Goal: Task Accomplishment & Management: Manage account settings

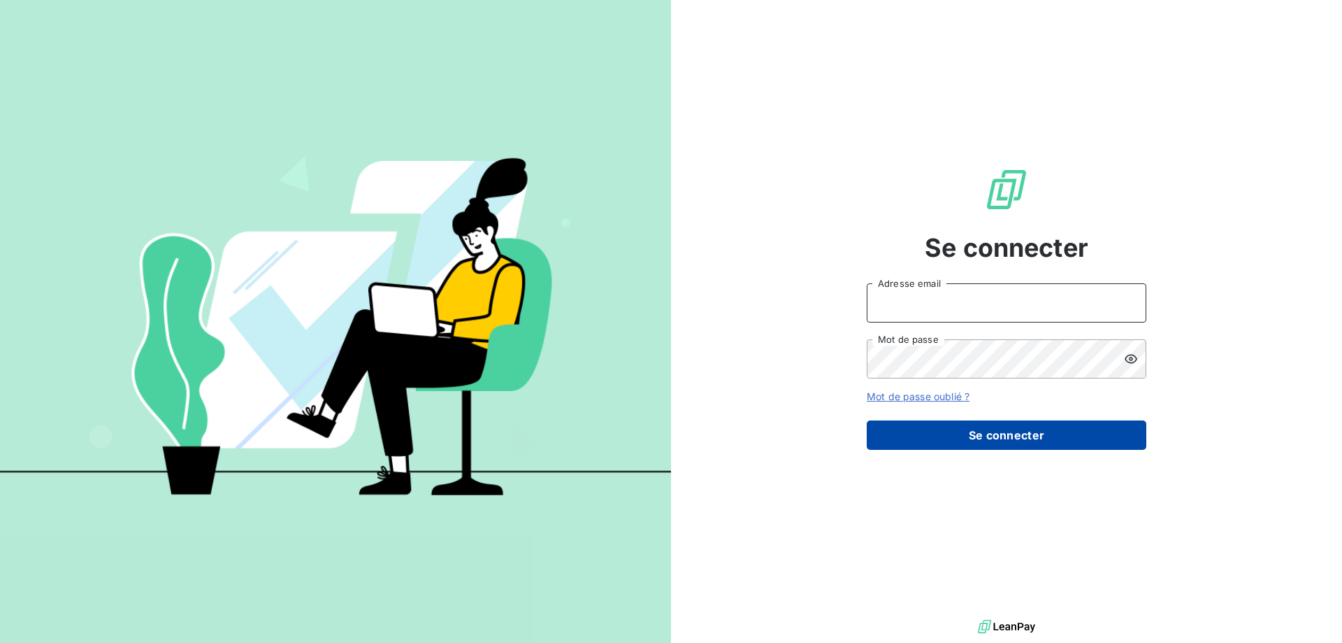
type input "[EMAIL_ADDRESS][DOMAIN_NAME]"
click at [995, 440] on button "Se connecter" at bounding box center [1007, 434] width 280 height 29
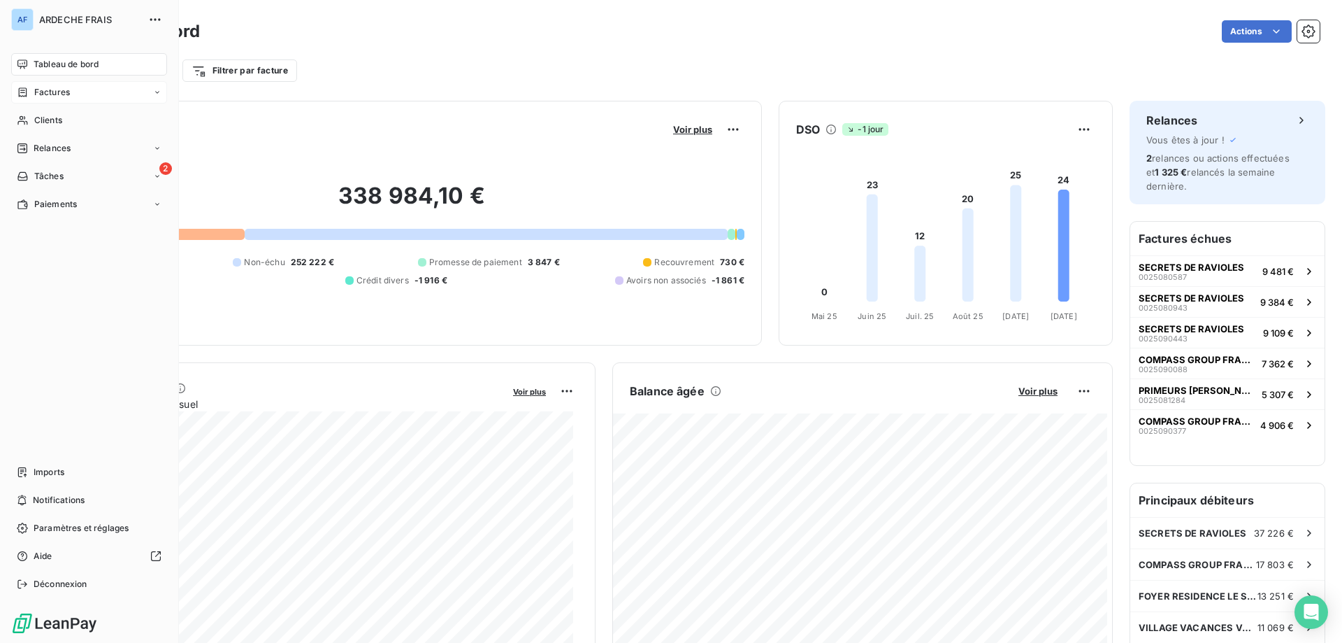
click at [33, 98] on div "Factures" at bounding box center [43, 92] width 53 height 13
click at [33, 148] on div "Avoirs" at bounding box center [97, 148] width 139 height 22
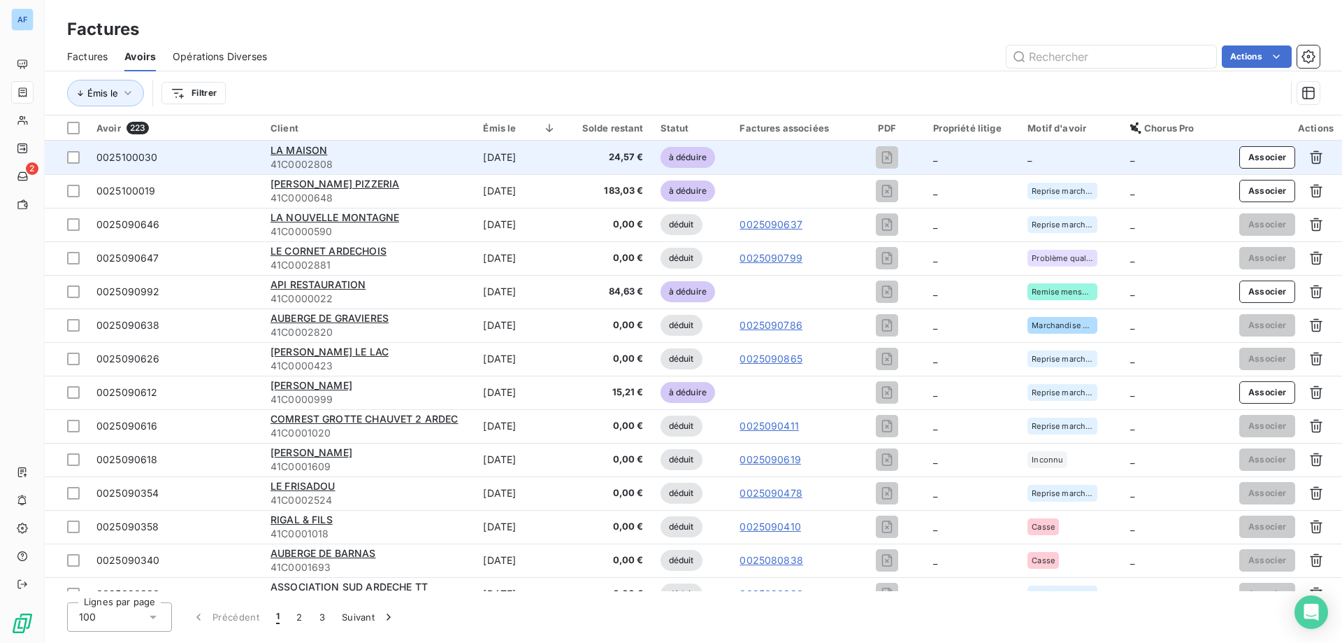
click at [780, 164] on td at bounding box center [790, 158] width 118 height 34
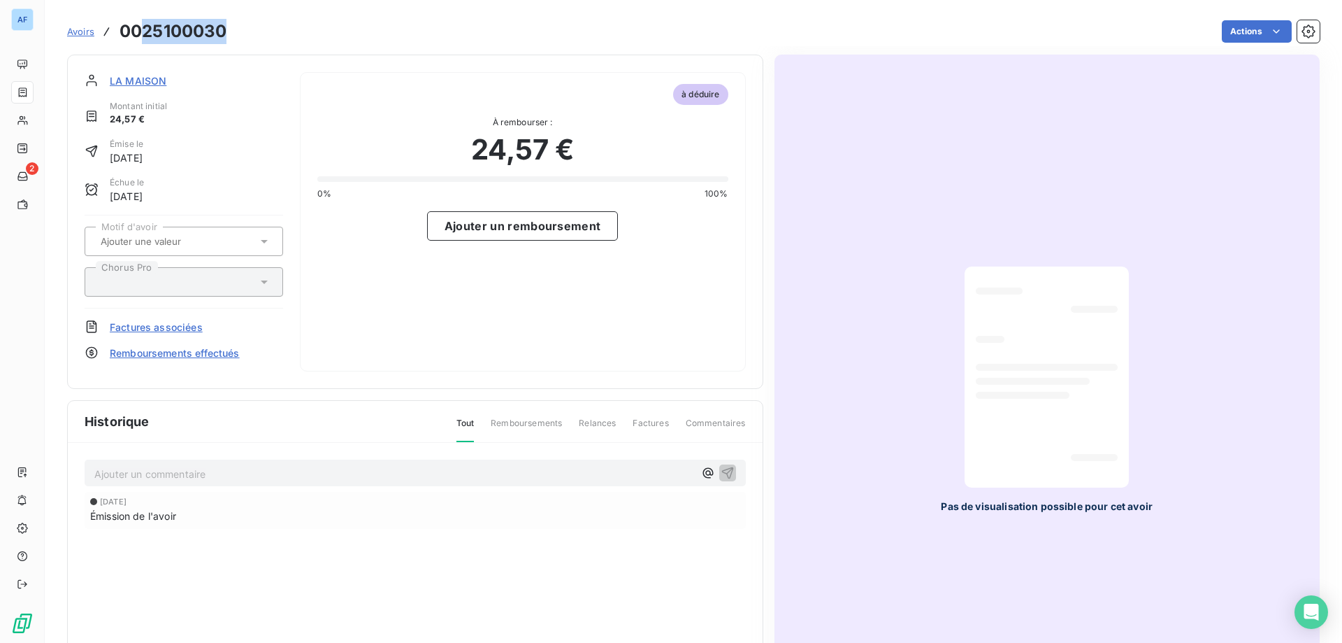
drag, startPoint x: 145, startPoint y: 30, endPoint x: 233, endPoint y: 37, distance: 88.4
click at [233, 37] on div "Avoirs 0025100030 Actions" at bounding box center [693, 31] width 1253 height 29
copy h3 "25100030"
click at [222, 238] on input "text" at bounding box center [169, 241] width 141 height 13
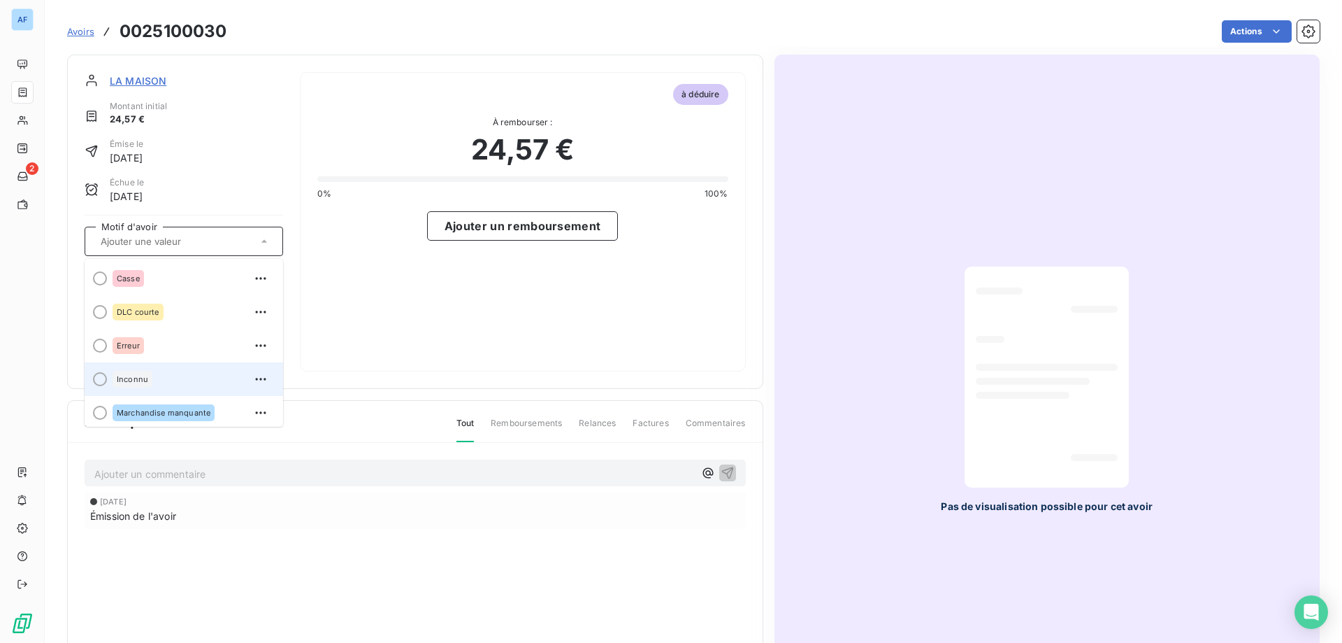
scroll to position [70, 0]
click at [166, 378] on span "Problème qualité" at bounding box center [149, 376] width 64 height 8
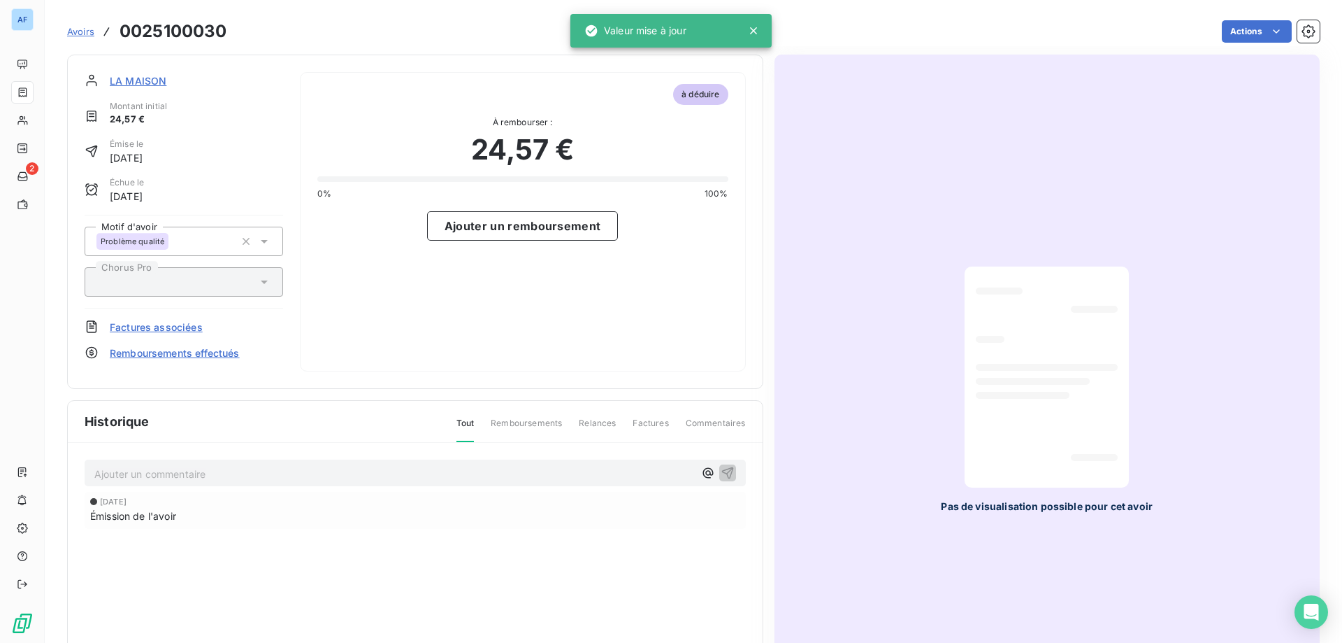
click at [183, 334] on span "Factures associées" at bounding box center [156, 327] width 93 height 15
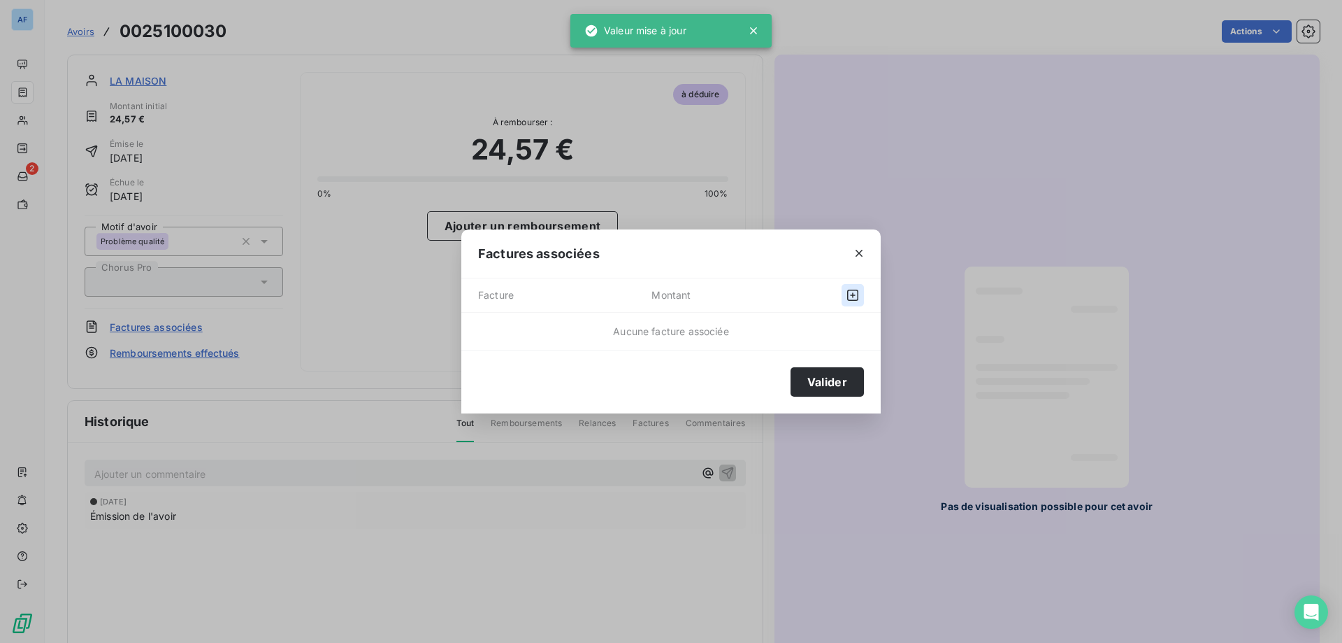
click at [856, 298] on button "button" at bounding box center [853, 295] width 22 height 22
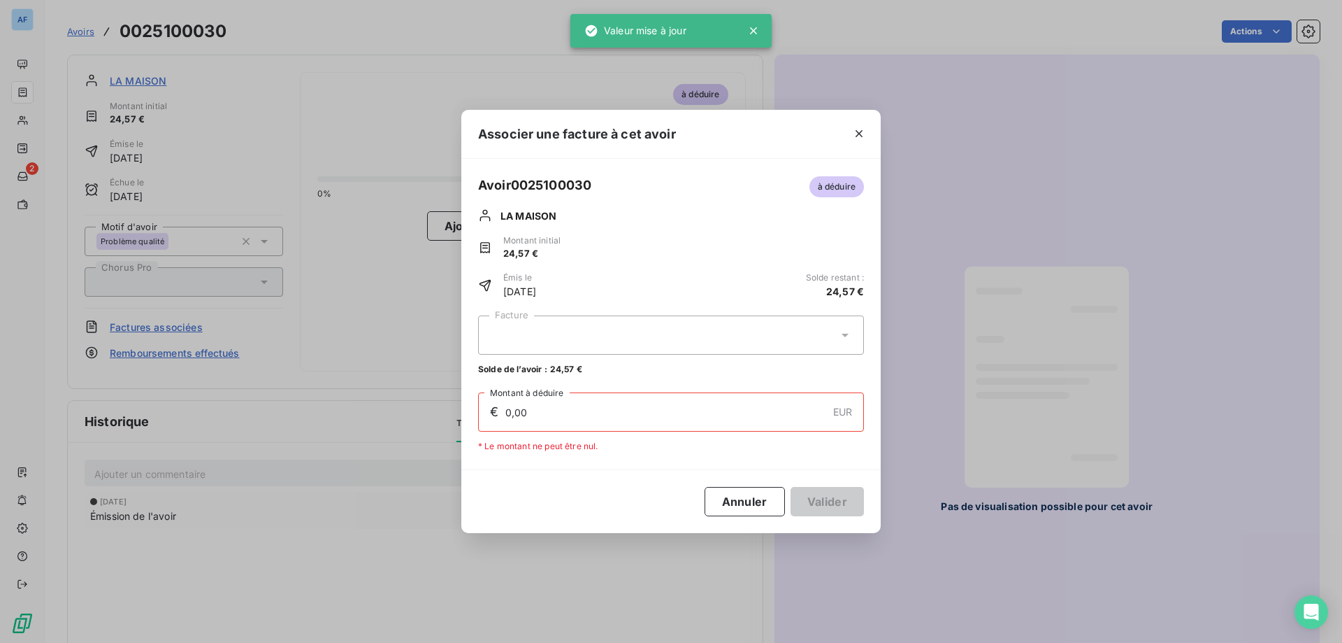
click at [687, 345] on div at bounding box center [671, 334] width 386 height 39
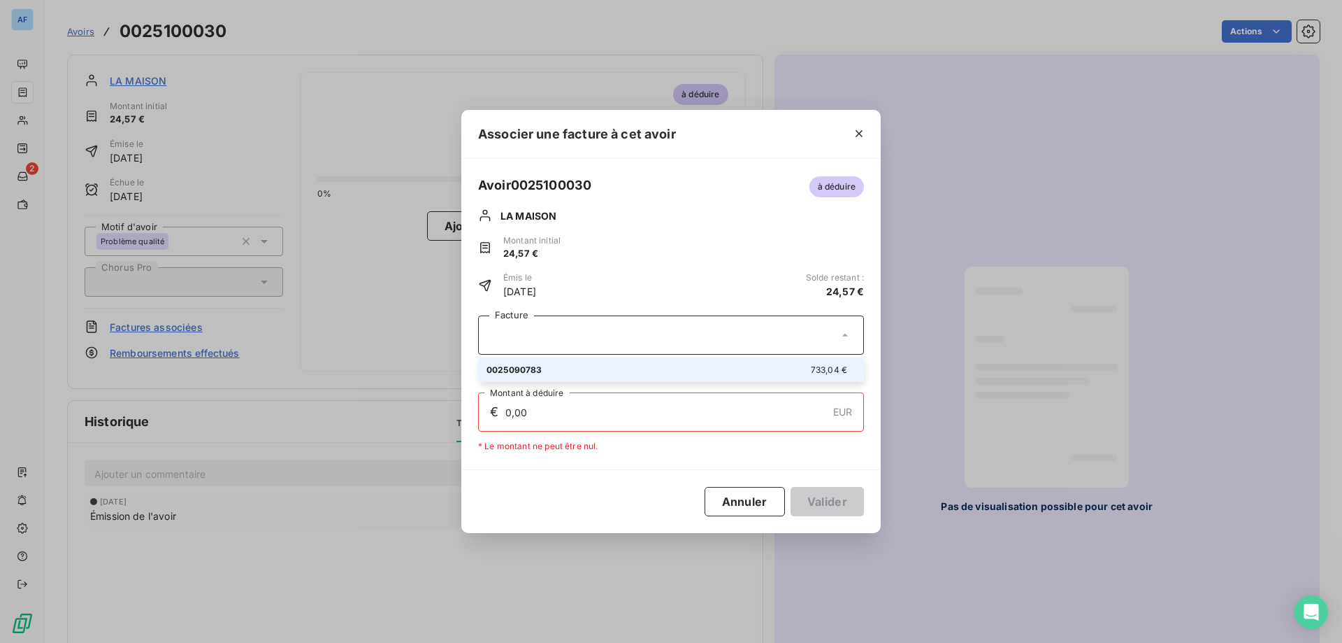
click at [675, 370] on div "0025090783 733,04 €" at bounding box center [671, 369] width 369 height 13
type input "24,57"
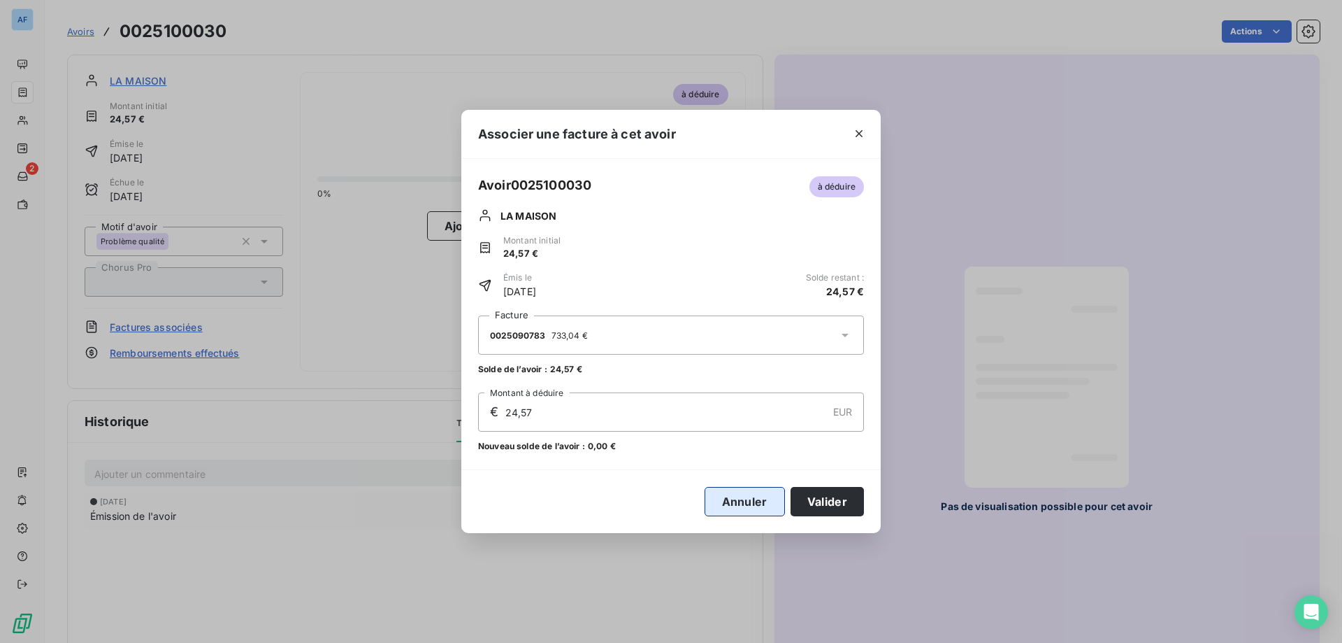
click at [730, 495] on button "Annuler" at bounding box center [745, 501] width 80 height 29
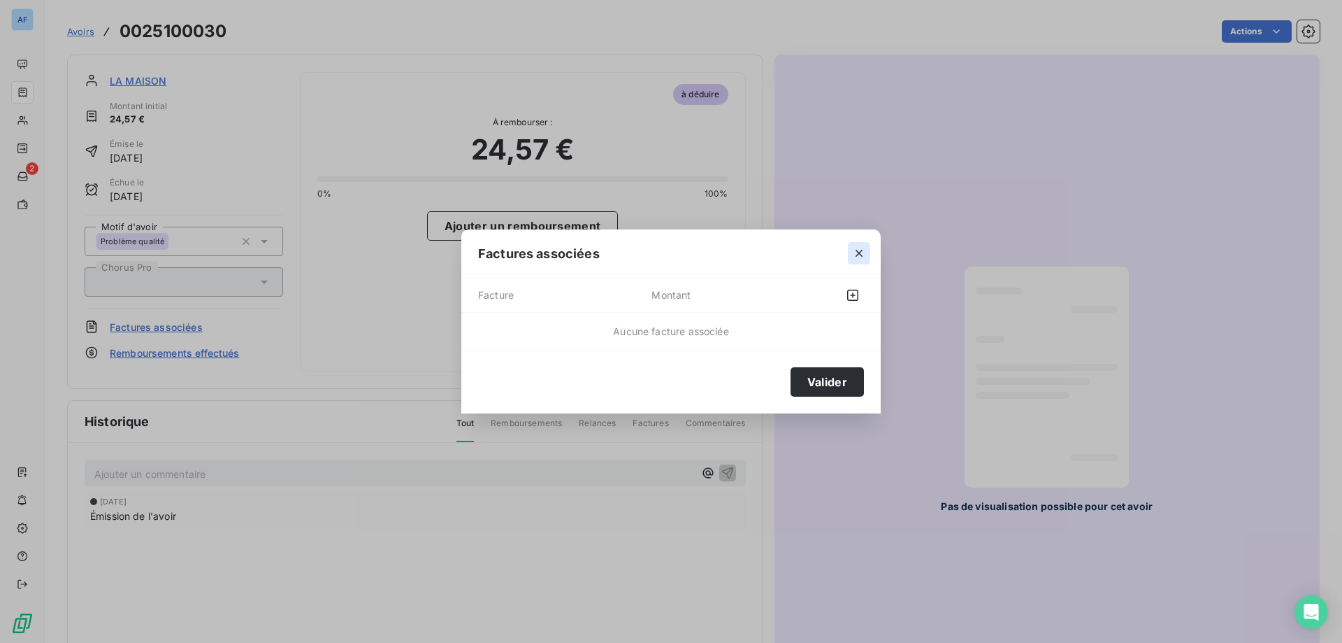
click at [863, 250] on icon "button" at bounding box center [859, 253] width 14 height 14
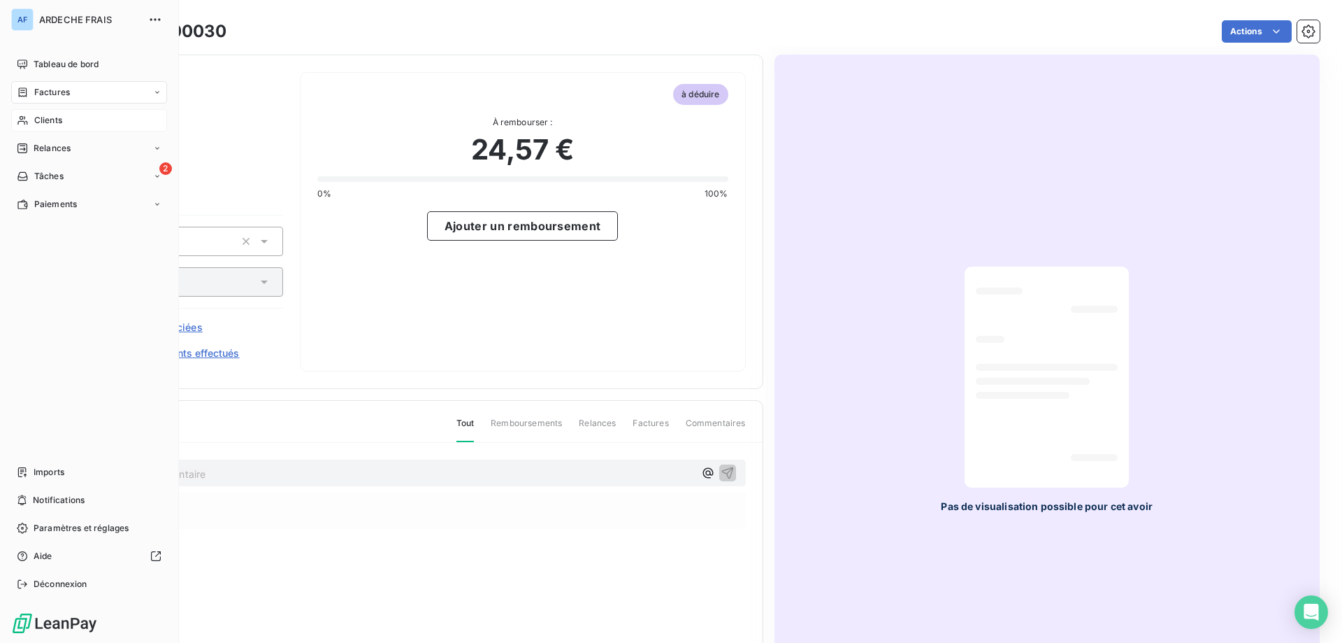
click at [16, 123] on div "Clients" at bounding box center [89, 120] width 156 height 22
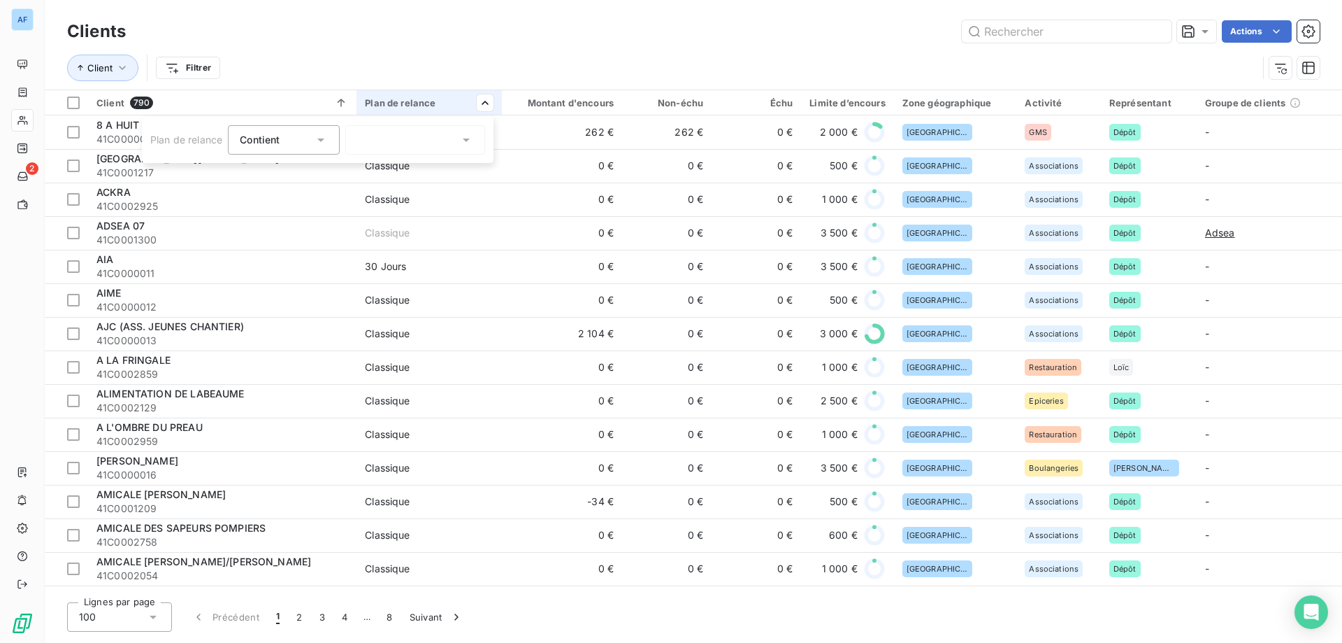
click at [403, 148] on div at bounding box center [415, 139] width 140 height 29
click at [390, 168] on span "A définir" at bounding box center [391, 170] width 39 height 14
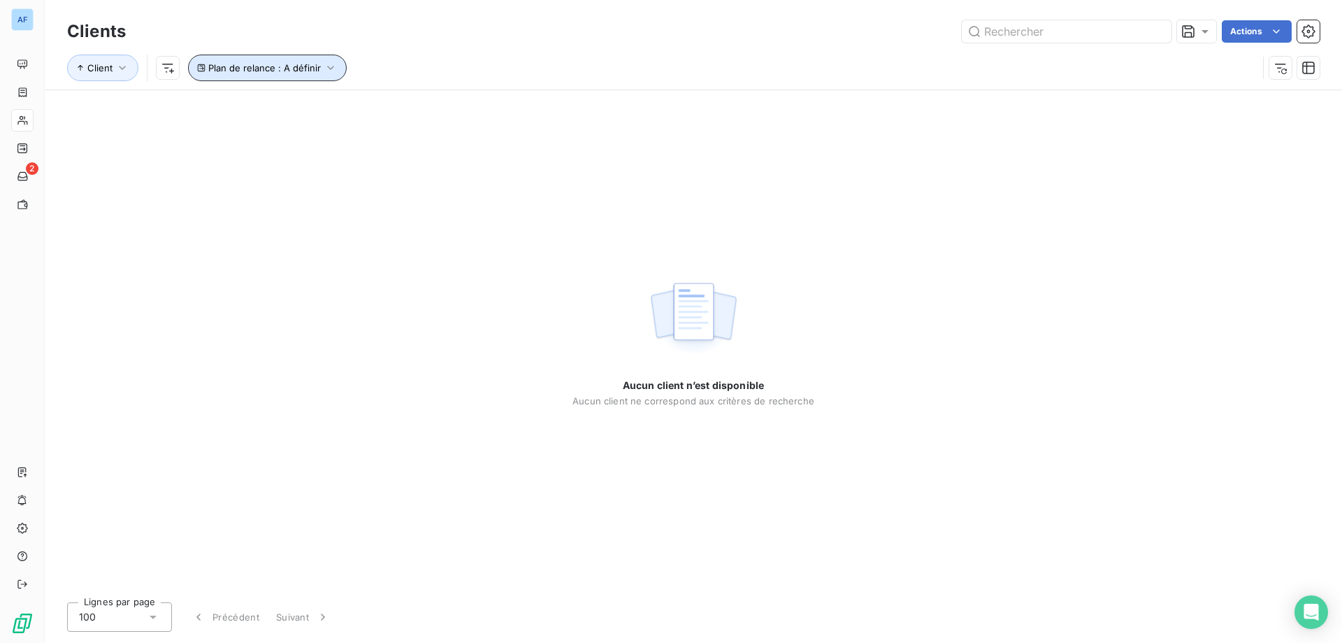
click at [305, 62] on span "Plan de relance : A définir" at bounding box center [264, 67] width 113 height 11
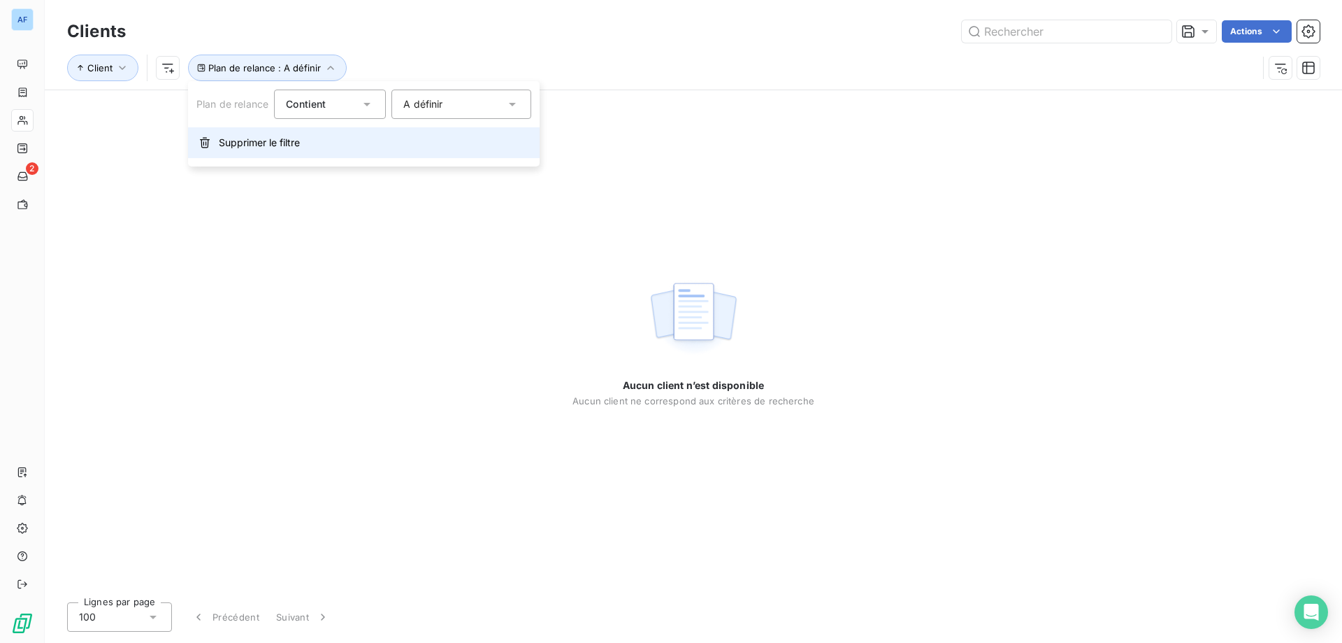
click at [240, 149] on span "Supprimer le filtre" at bounding box center [259, 143] width 81 height 14
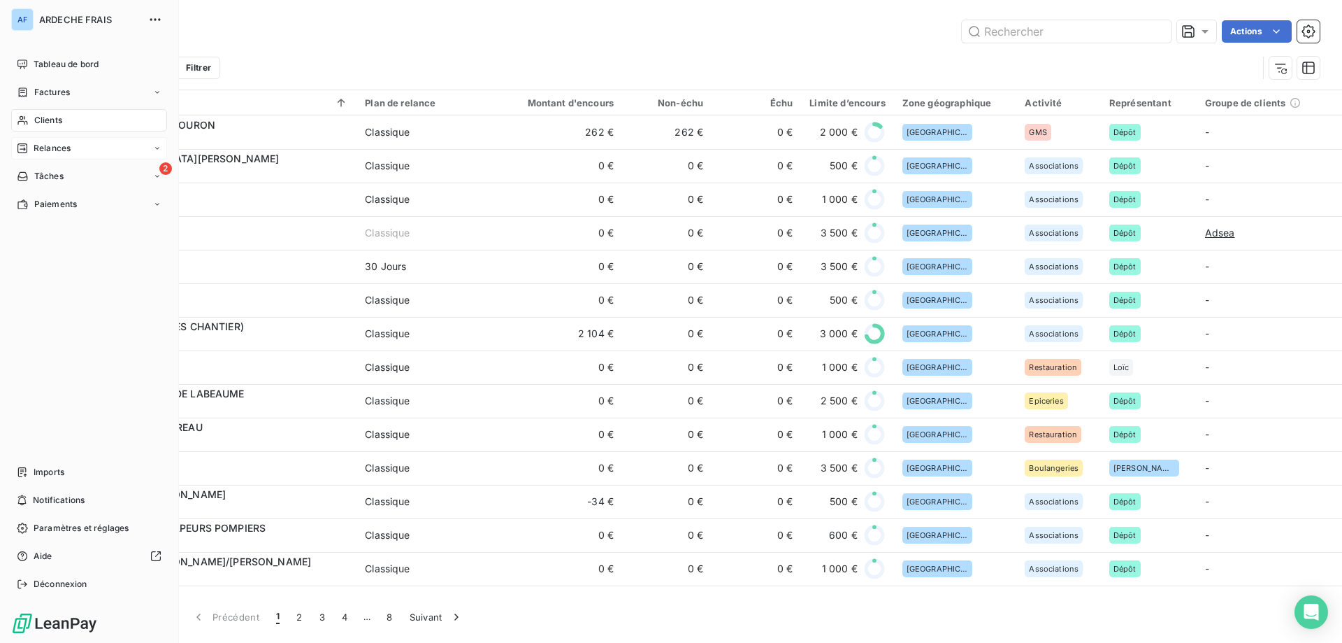
click at [64, 151] on span "Relances" at bounding box center [52, 148] width 37 height 13
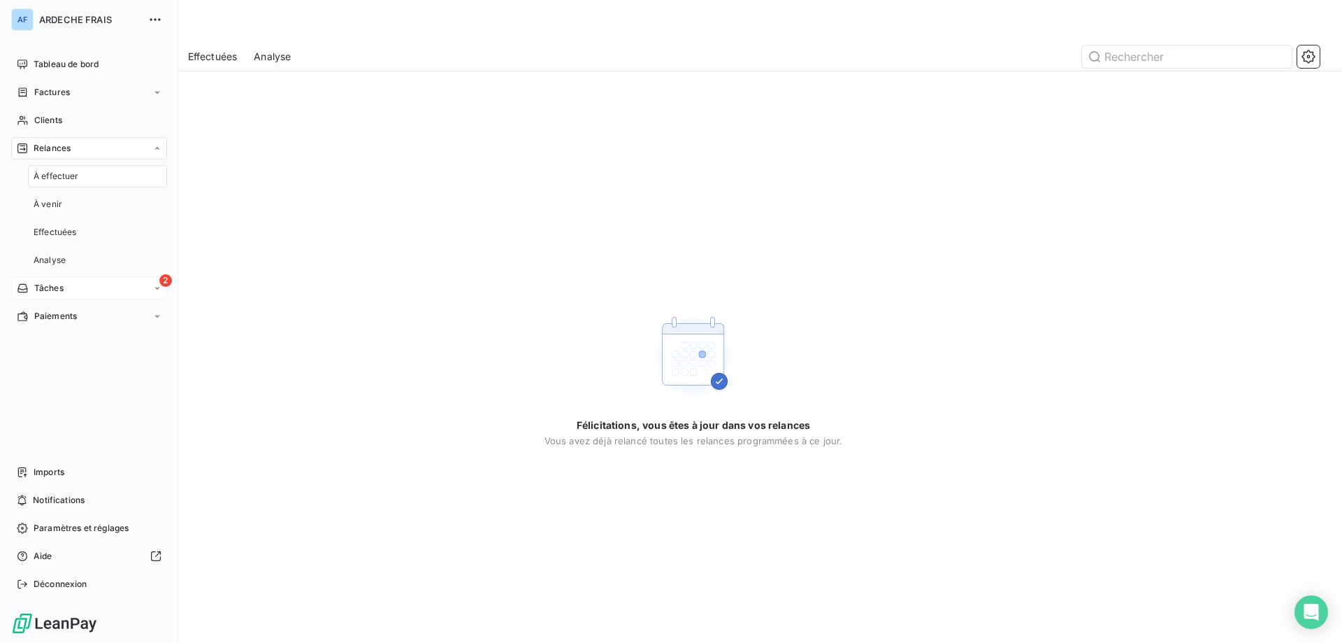
click at [61, 287] on span "Tâches" at bounding box center [48, 288] width 29 height 13
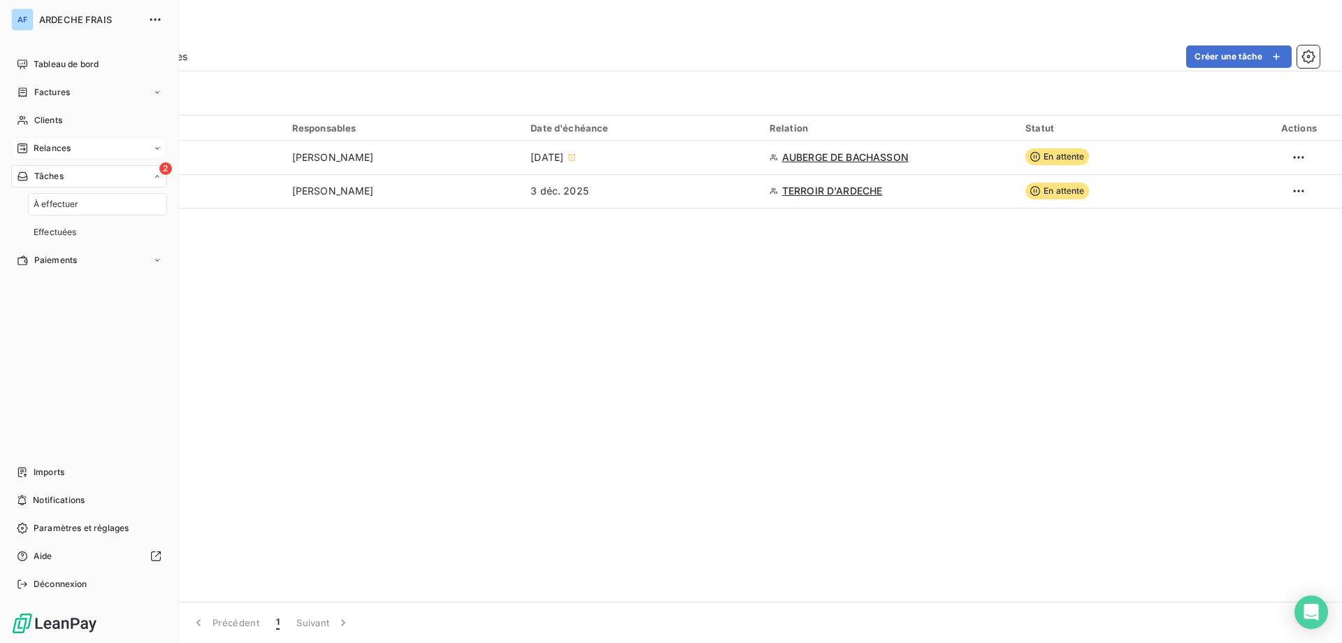
click at [92, 152] on div "Relances" at bounding box center [89, 148] width 156 height 22
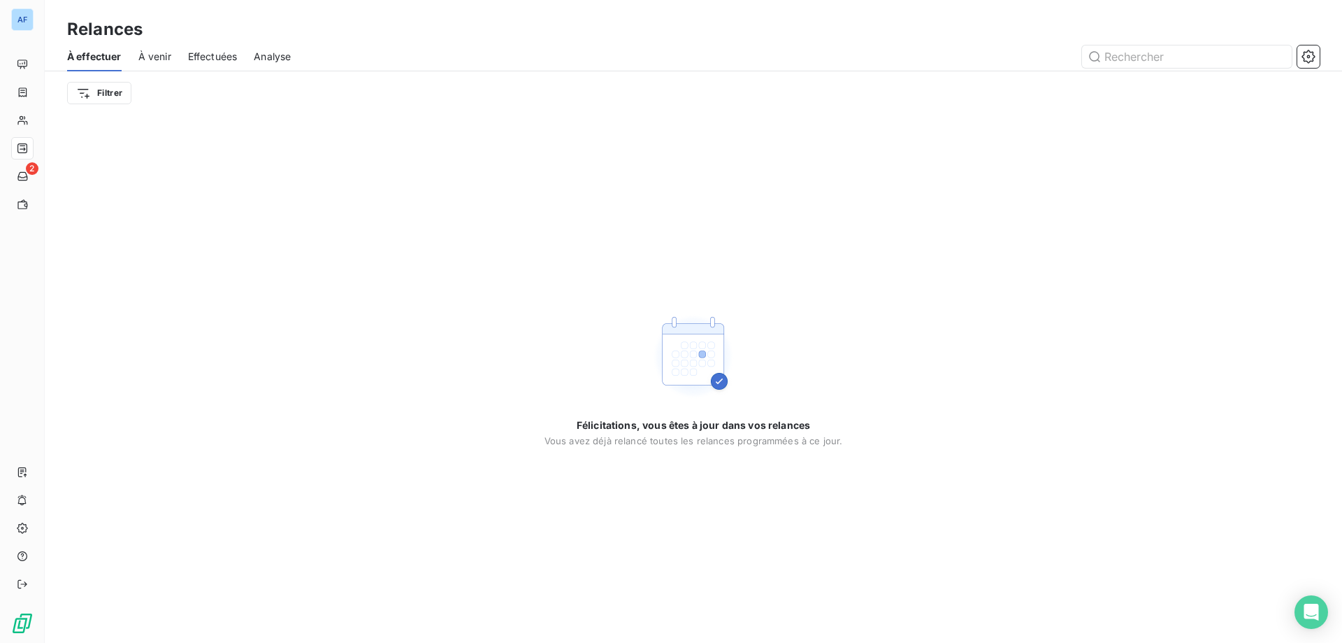
click at [159, 50] on span "À venir" at bounding box center [154, 57] width 33 height 14
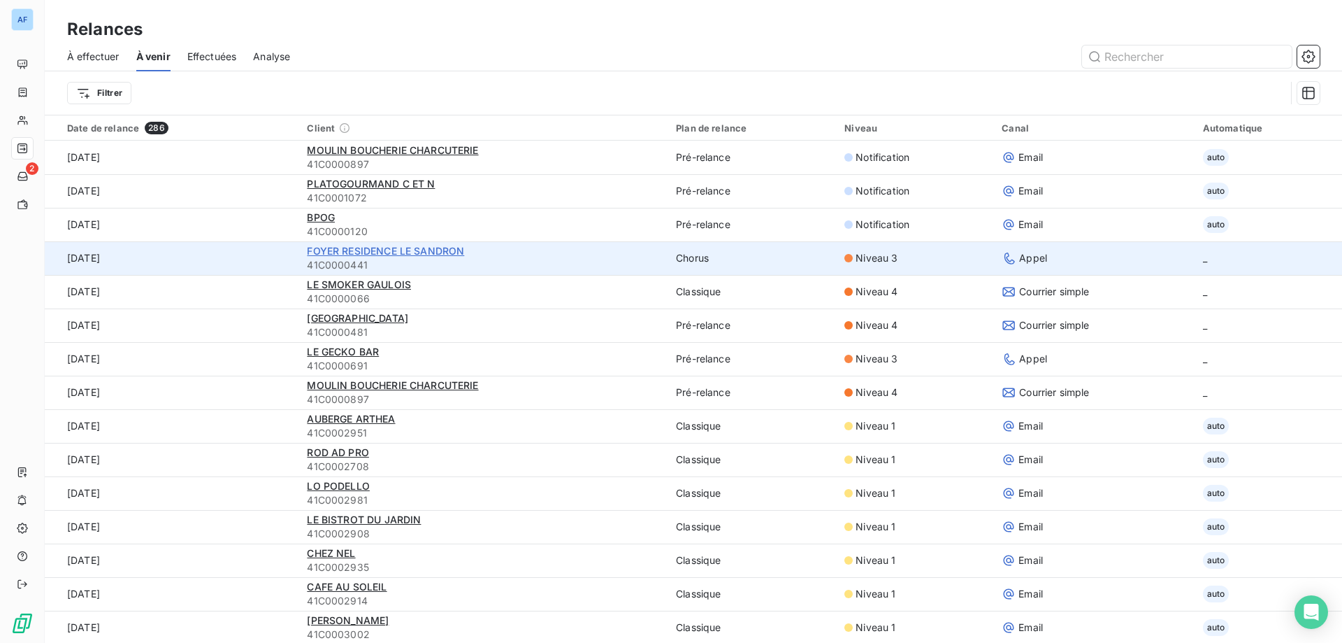
click at [423, 252] on span "FOYER RESIDENCE LE SANDRON" at bounding box center [385, 251] width 157 height 12
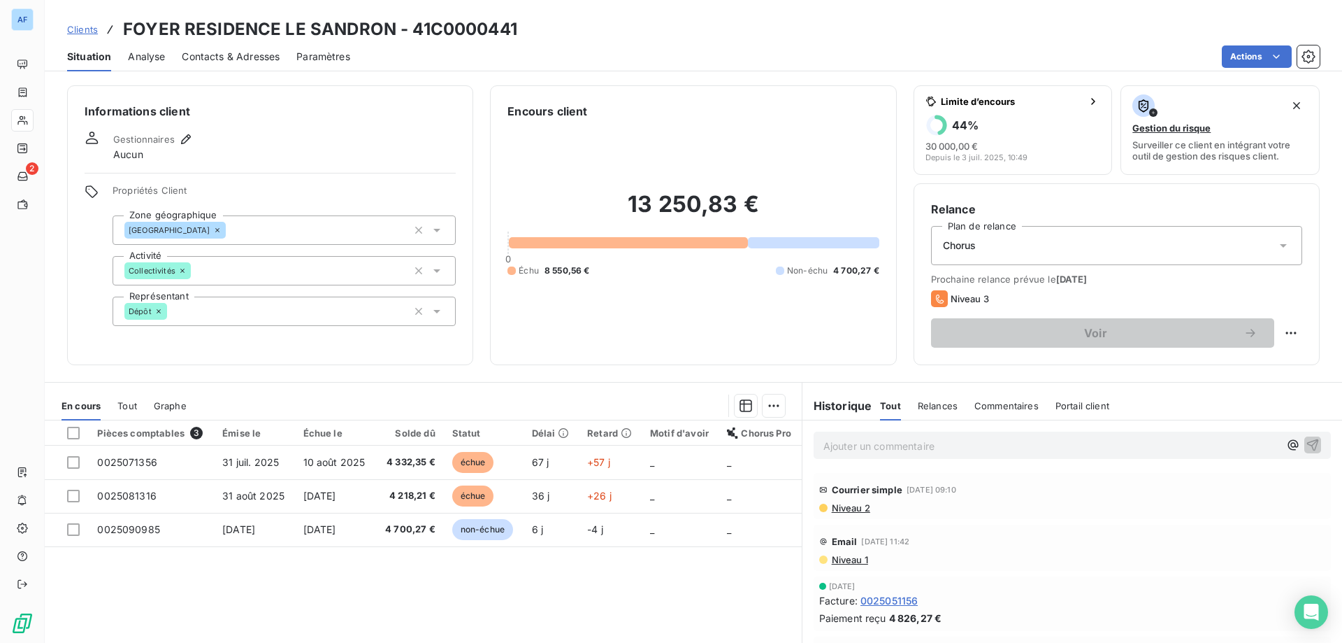
click at [1175, 273] on div "Relance Plan de relance Chorus Prochaine relance prévue le [DATE] Niveau 3 Voir" at bounding box center [1116, 274] width 371 height 147
click at [1172, 237] on div "Chorus" at bounding box center [1116, 245] width 371 height 39
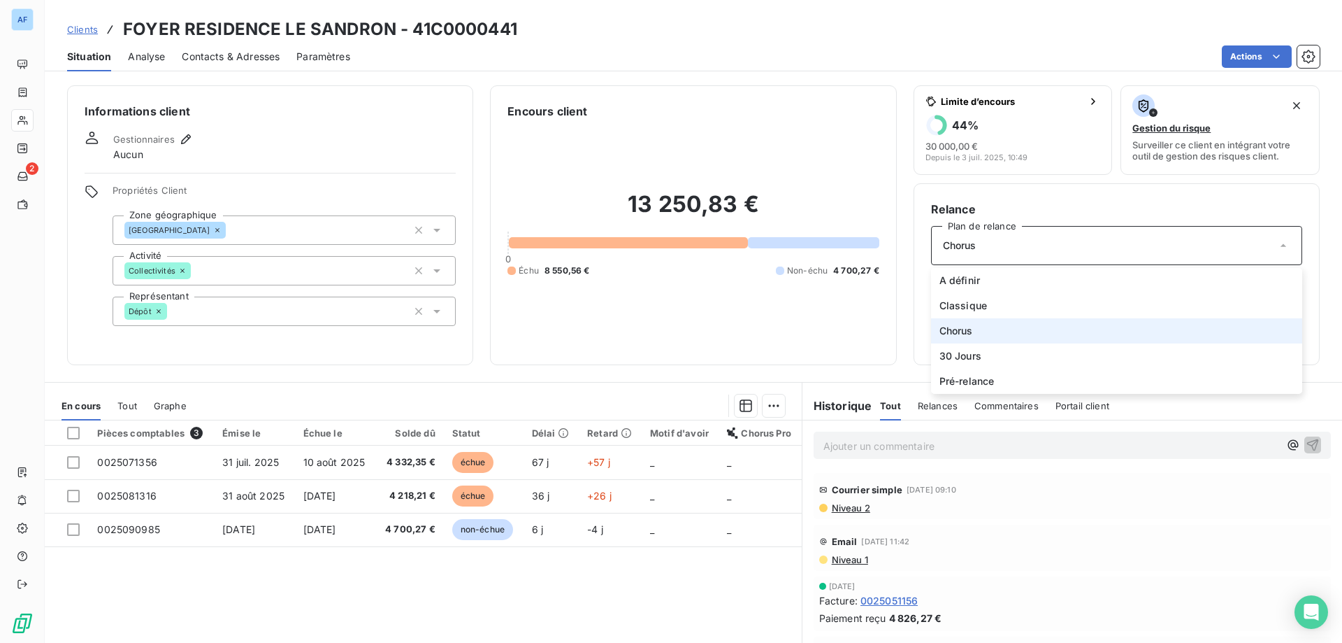
click at [1172, 237] on div "Chorus" at bounding box center [1116, 245] width 371 height 39
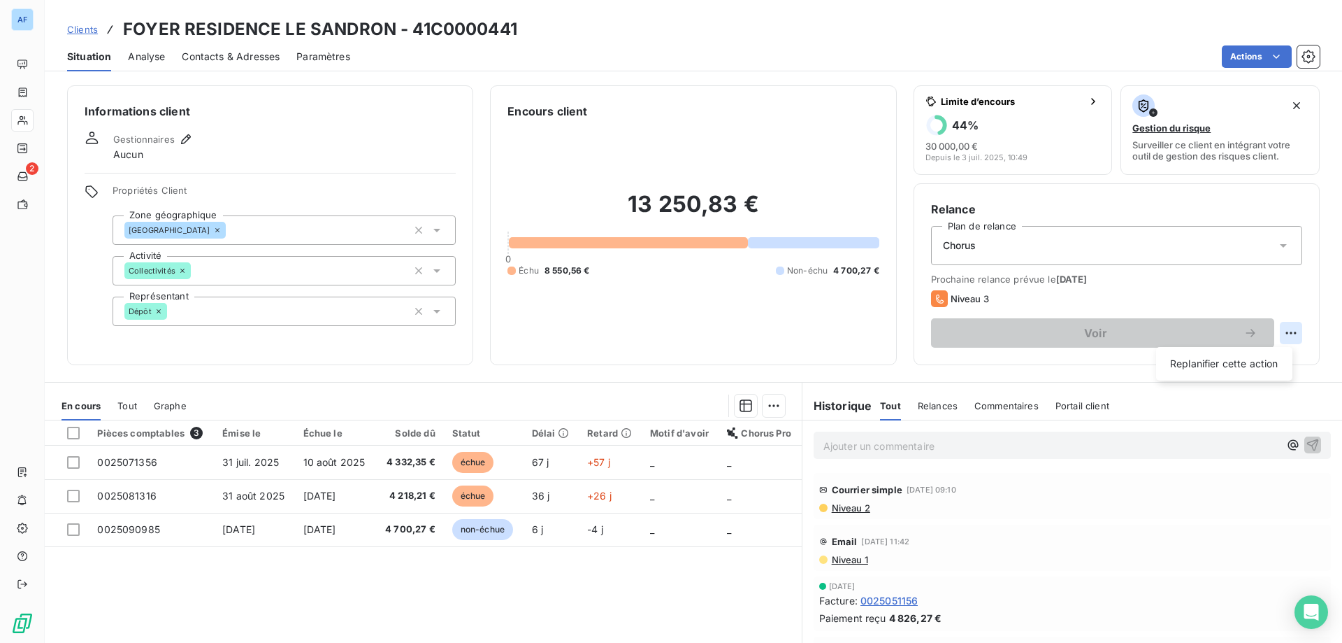
click at [1275, 333] on html "AF 2 Clients FOYER RESIDENCE LE SANDRON - 41C0000441 Situation Analyse Contacts…" at bounding box center [671, 321] width 1342 height 643
click at [1181, 275] on html "AF 2 Clients FOYER RESIDENCE LE SANDRON - 41C0000441 Situation Analyse Contacts…" at bounding box center [671, 321] width 1342 height 643
click at [83, 27] on span "Clients" at bounding box center [82, 29] width 31 height 11
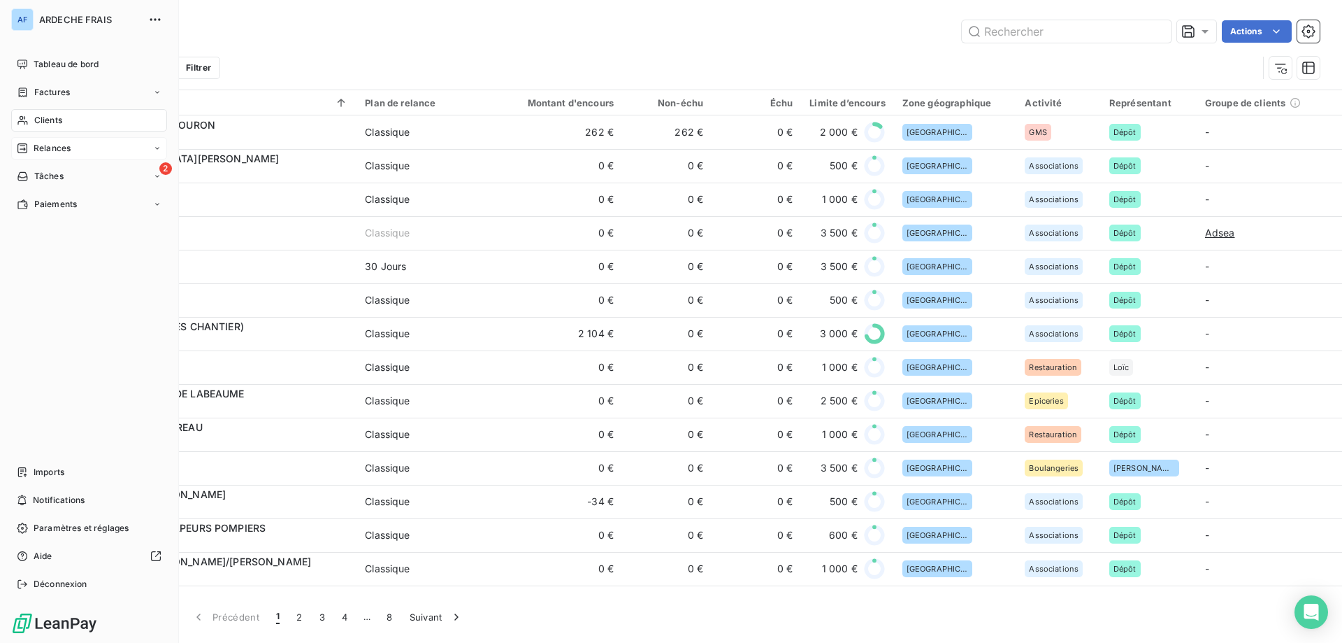
click at [46, 145] on span "Relances" at bounding box center [52, 148] width 37 height 13
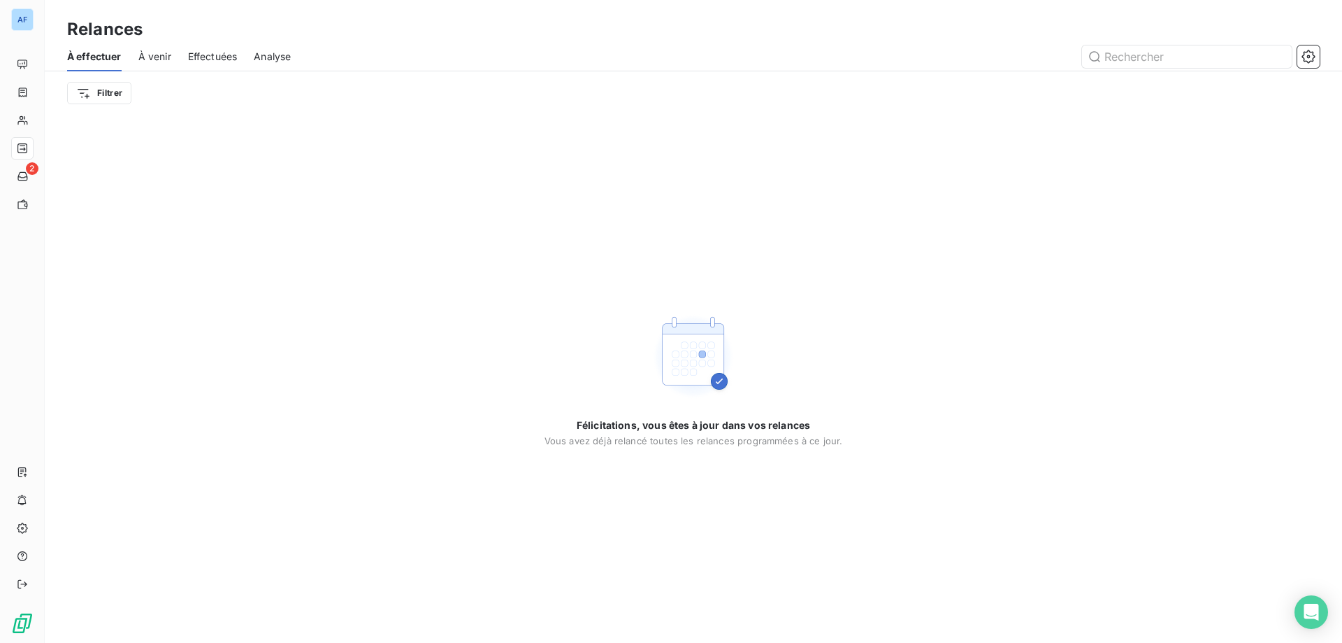
click at [136, 63] on div "À effectuer À venir Effectuées Analyse" at bounding box center [694, 56] width 1298 height 29
click at [164, 60] on span "À venir" at bounding box center [154, 57] width 33 height 14
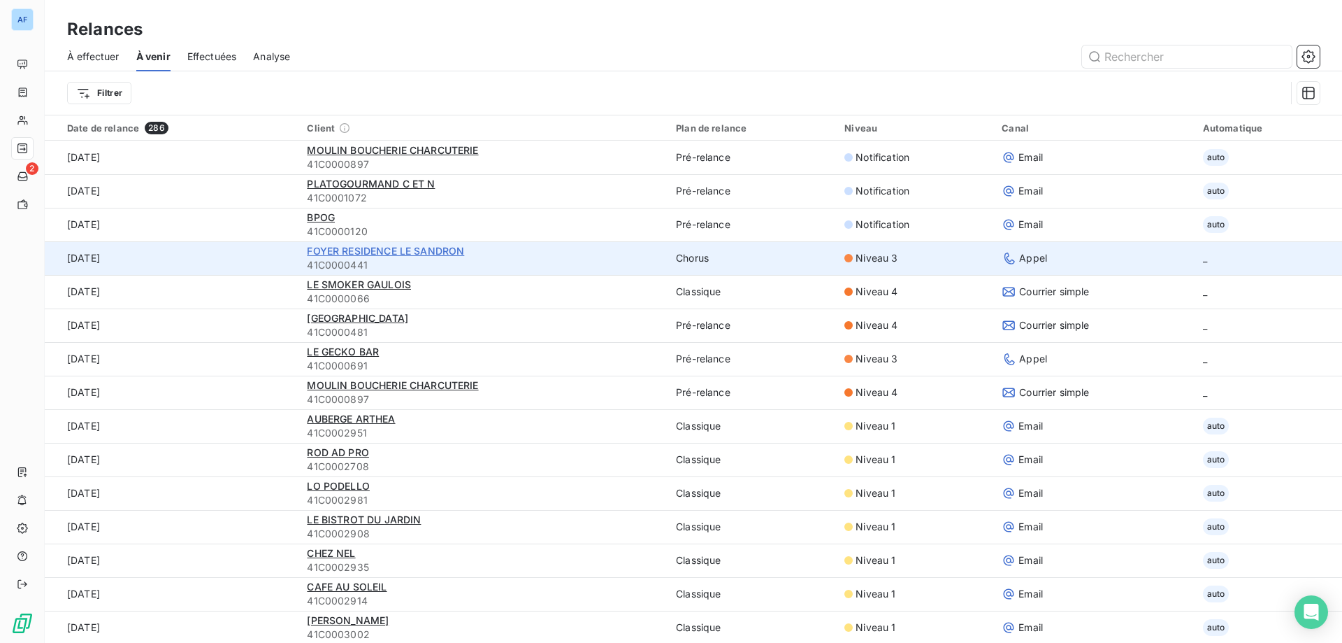
click at [419, 255] on span "FOYER RESIDENCE LE SANDRON" at bounding box center [385, 251] width 157 height 12
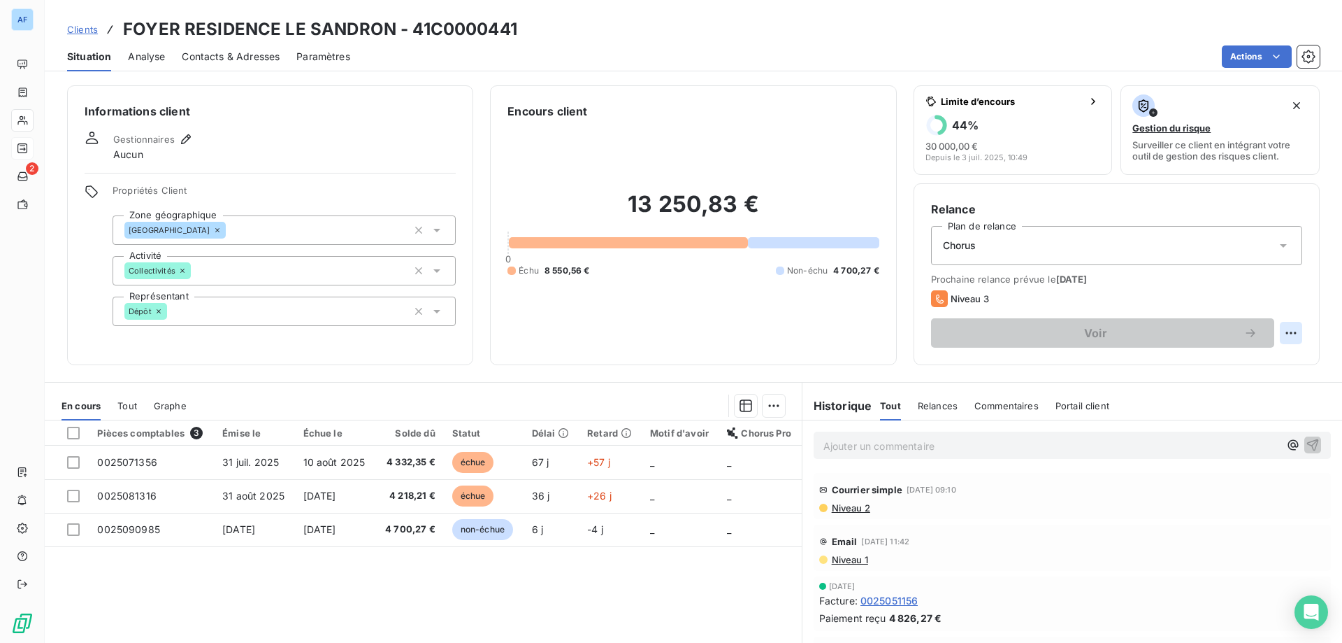
click at [1279, 331] on html "AF 2 Clients FOYER RESIDENCE LE SANDRON - 41C0000441 Situation Analyse Contacts…" at bounding box center [671, 321] width 1342 height 643
click at [1252, 349] on div "Replanifier cette action" at bounding box center [1224, 364] width 136 height 34
click at [1236, 362] on div "Replanifier cette action" at bounding box center [1224, 363] width 125 height 22
select select "9"
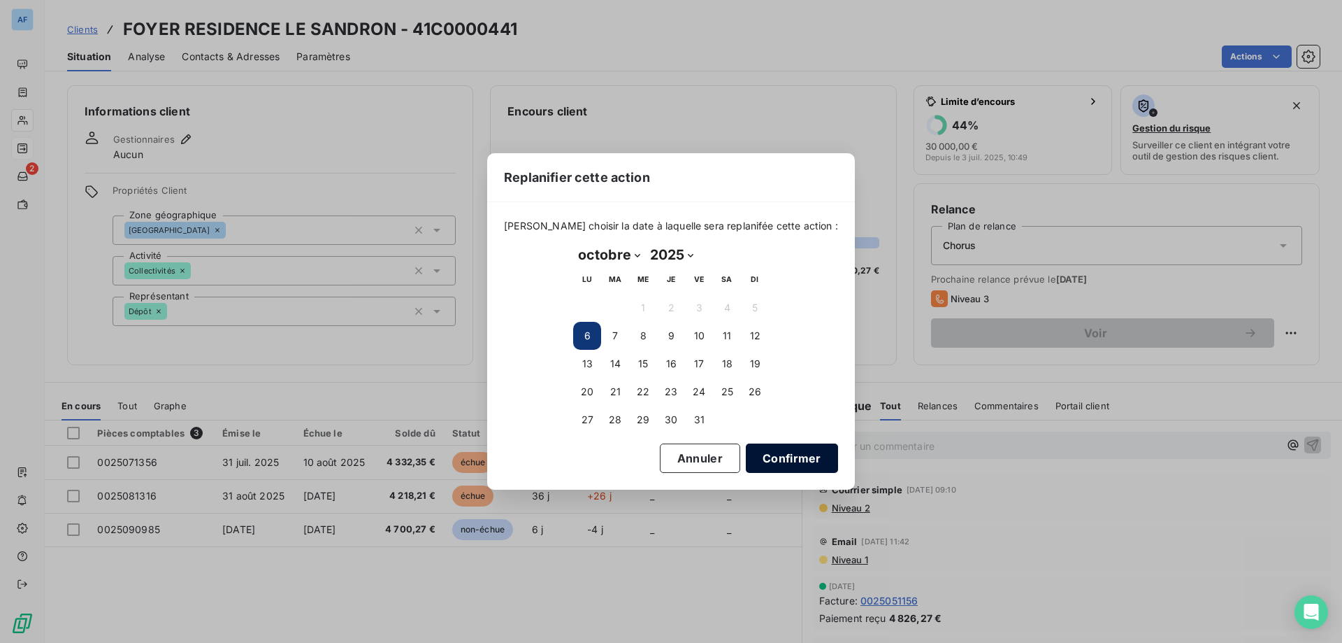
click at [777, 454] on button "Confirmer" at bounding box center [792, 457] width 92 height 29
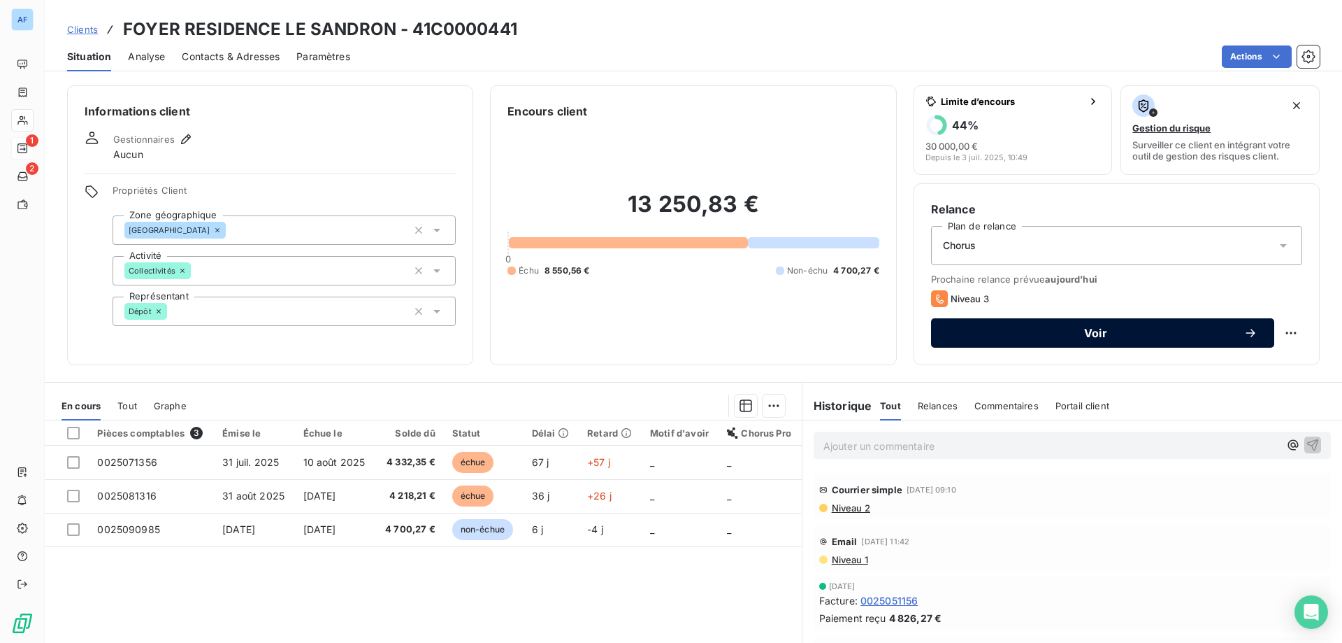
click at [1047, 327] on div "Voir" at bounding box center [1103, 333] width 310 height 14
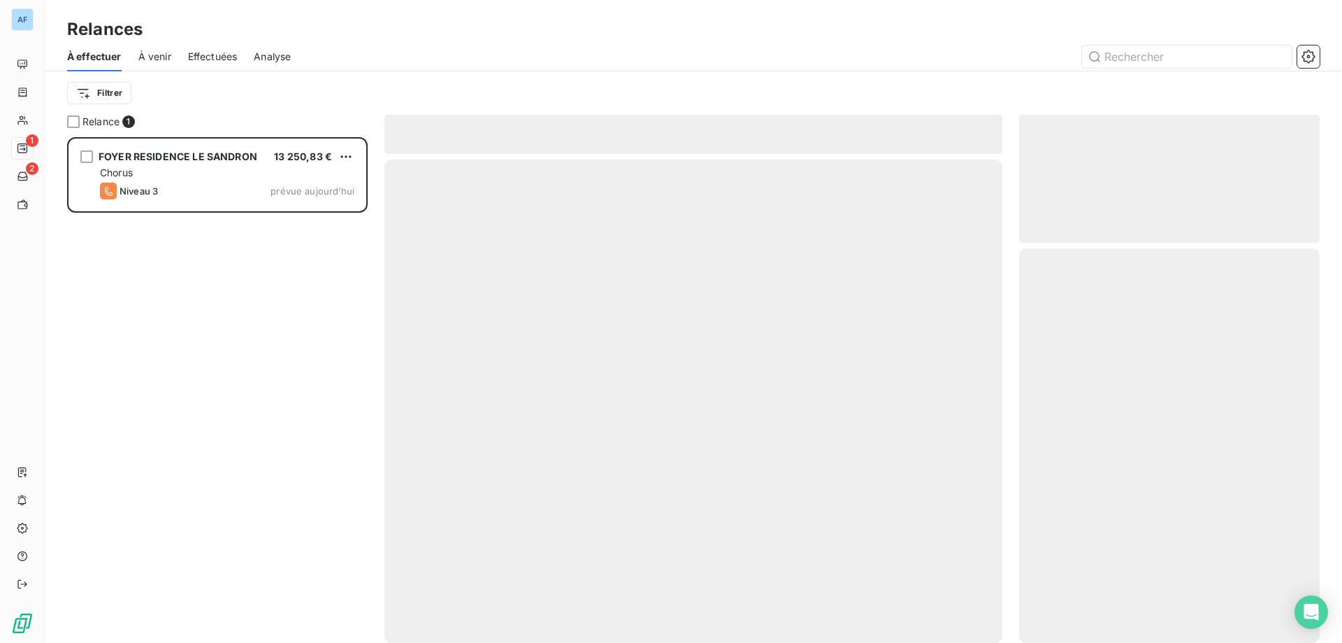
scroll to position [495, 290]
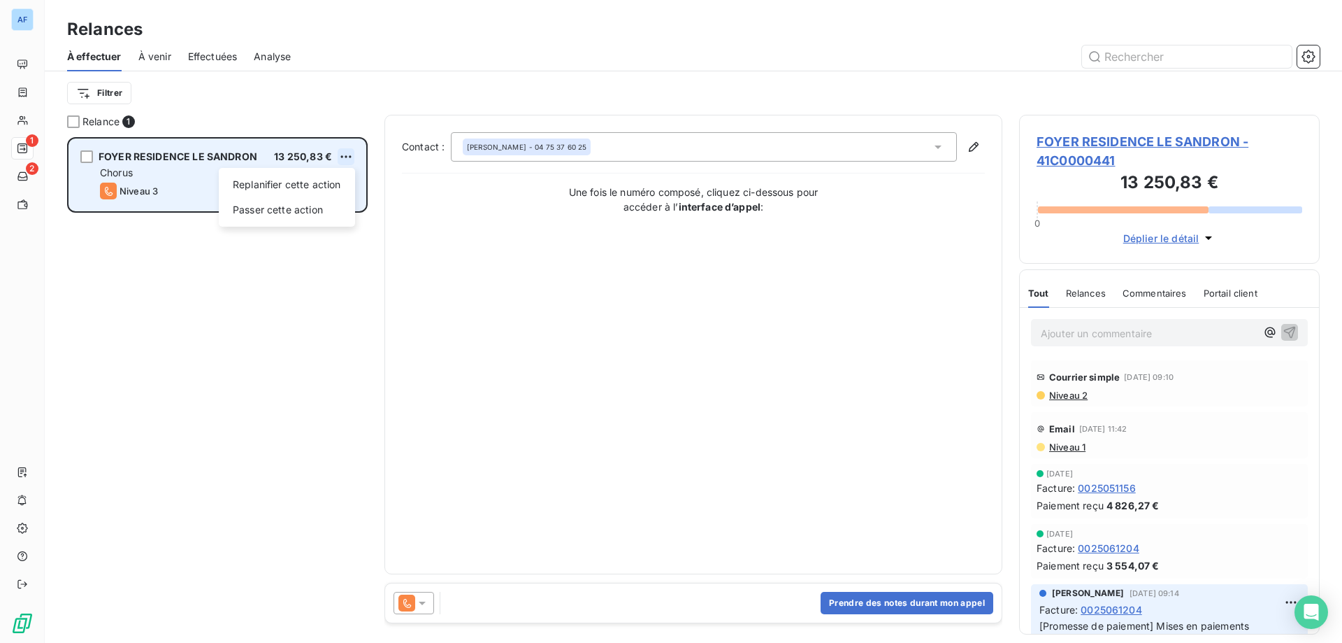
click at [343, 159] on html "AF 1 2 Relances À effectuer À venir Effectuées Analyse Filtrer Relance 1 FOYER …" at bounding box center [671, 321] width 1342 height 643
click at [324, 208] on div "Passer cette action" at bounding box center [286, 210] width 125 height 22
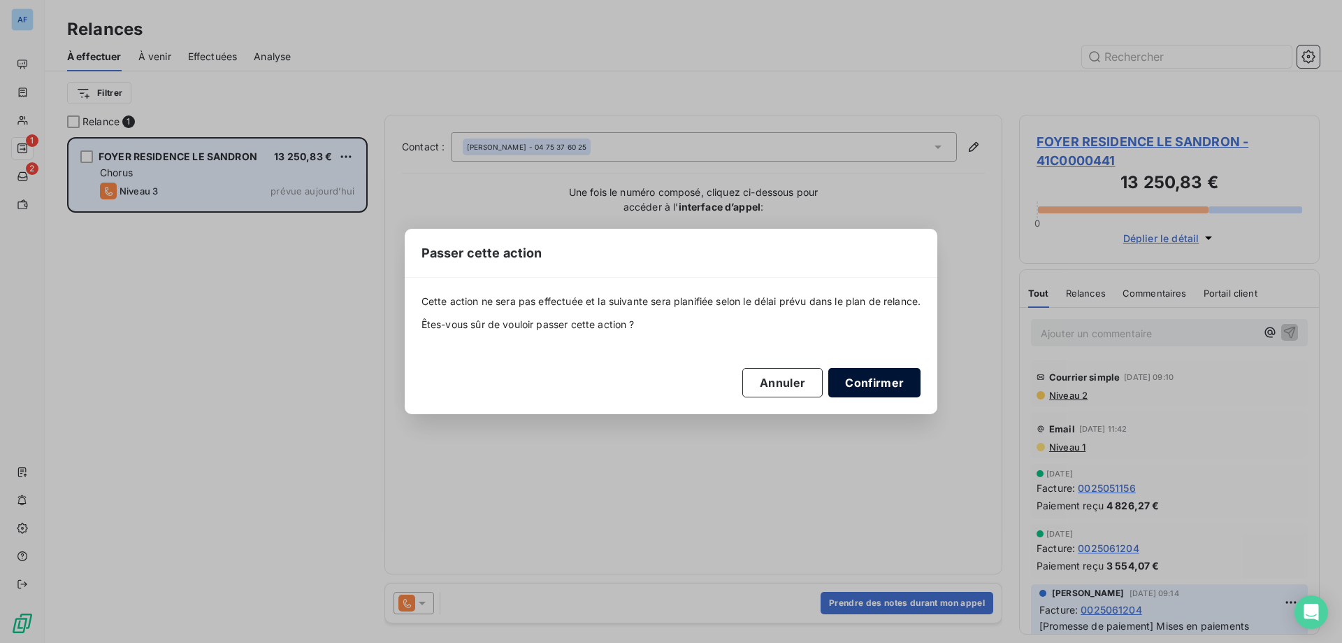
click at [842, 379] on button "Confirmer" at bounding box center [875, 382] width 92 height 29
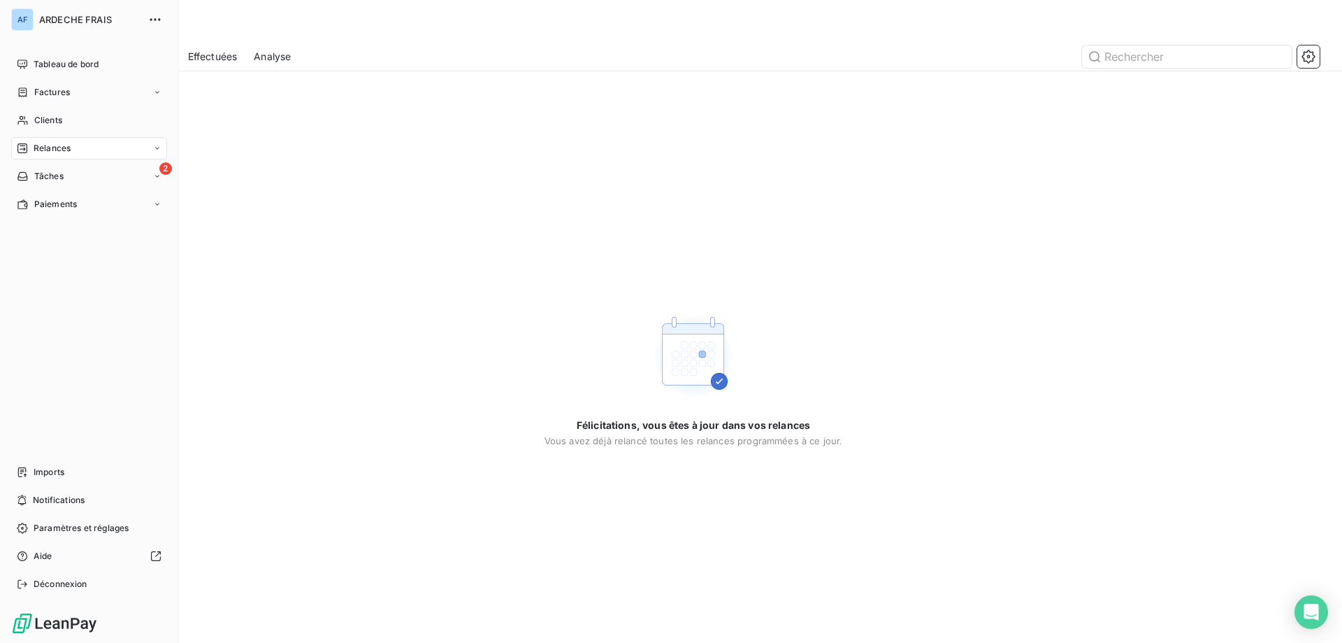
click at [70, 143] on span "Relances" at bounding box center [52, 148] width 37 height 13
click at [74, 212] on div "À venir" at bounding box center [97, 204] width 139 height 22
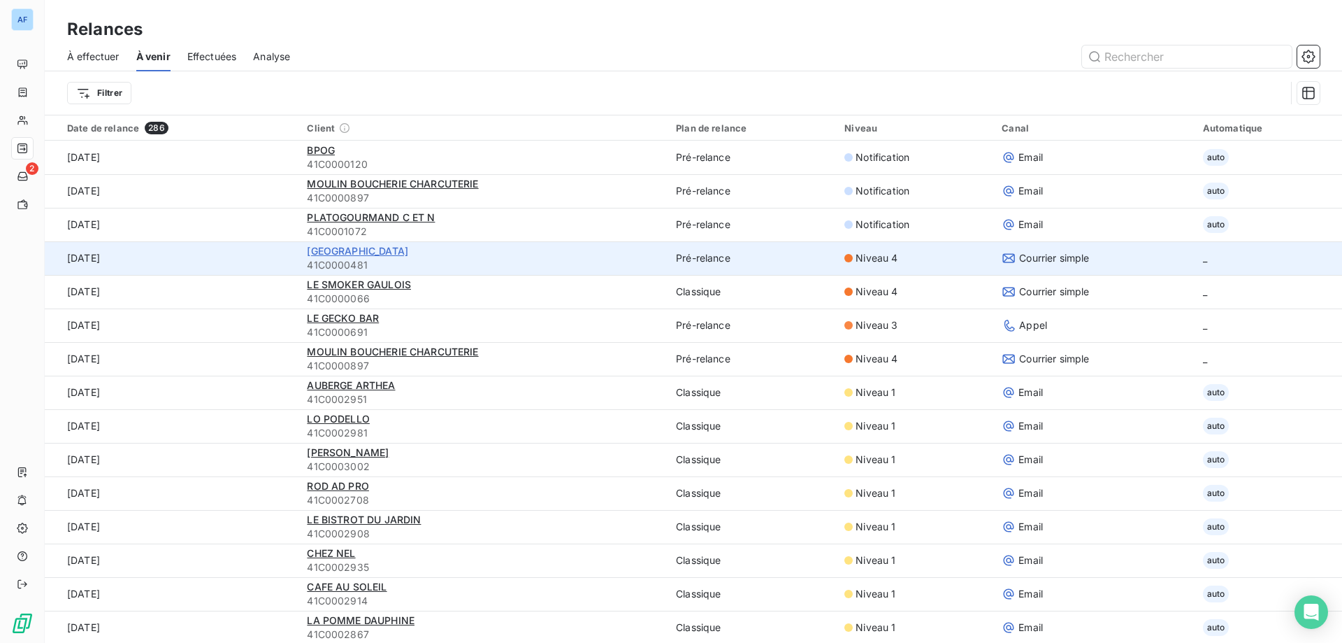
click at [401, 253] on span "[GEOGRAPHIC_DATA]" at bounding box center [357, 251] width 101 height 12
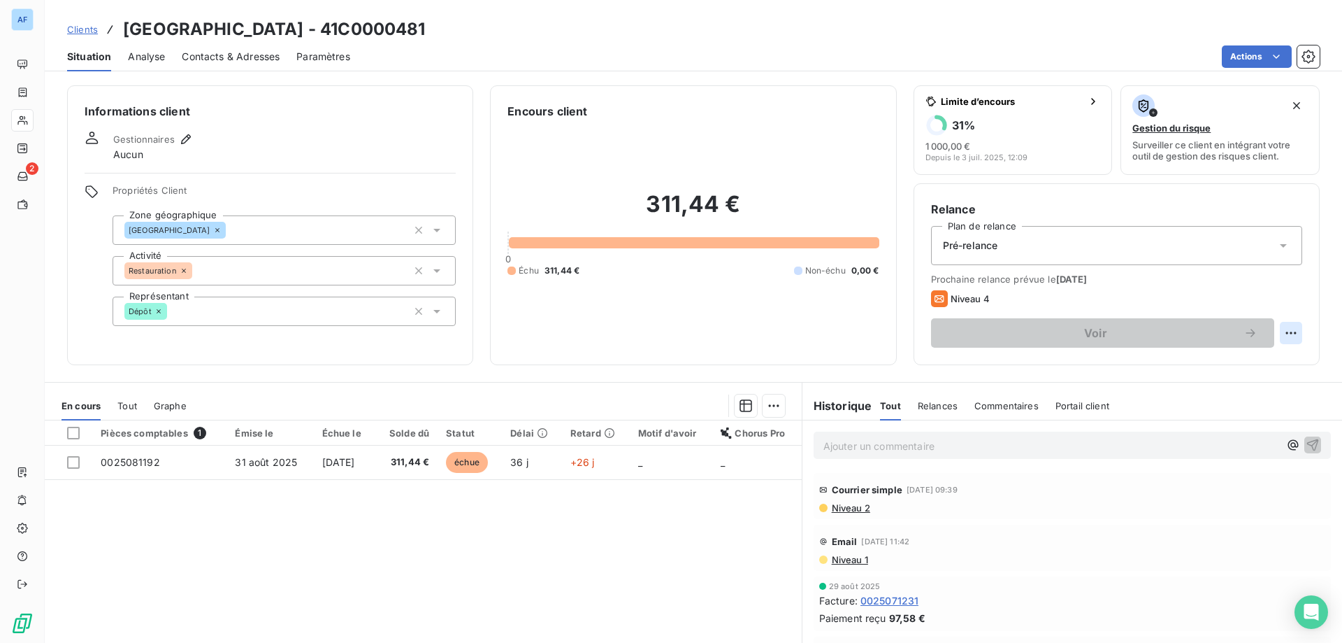
click at [1278, 328] on html "AF 2 Clients HOTEL [GEOGRAPHIC_DATA] - 41C0000481 Situation Analyse Contacts & …" at bounding box center [671, 321] width 1342 height 643
click at [1194, 360] on div "Replanifier cette action" at bounding box center [1224, 363] width 125 height 22
select select "9"
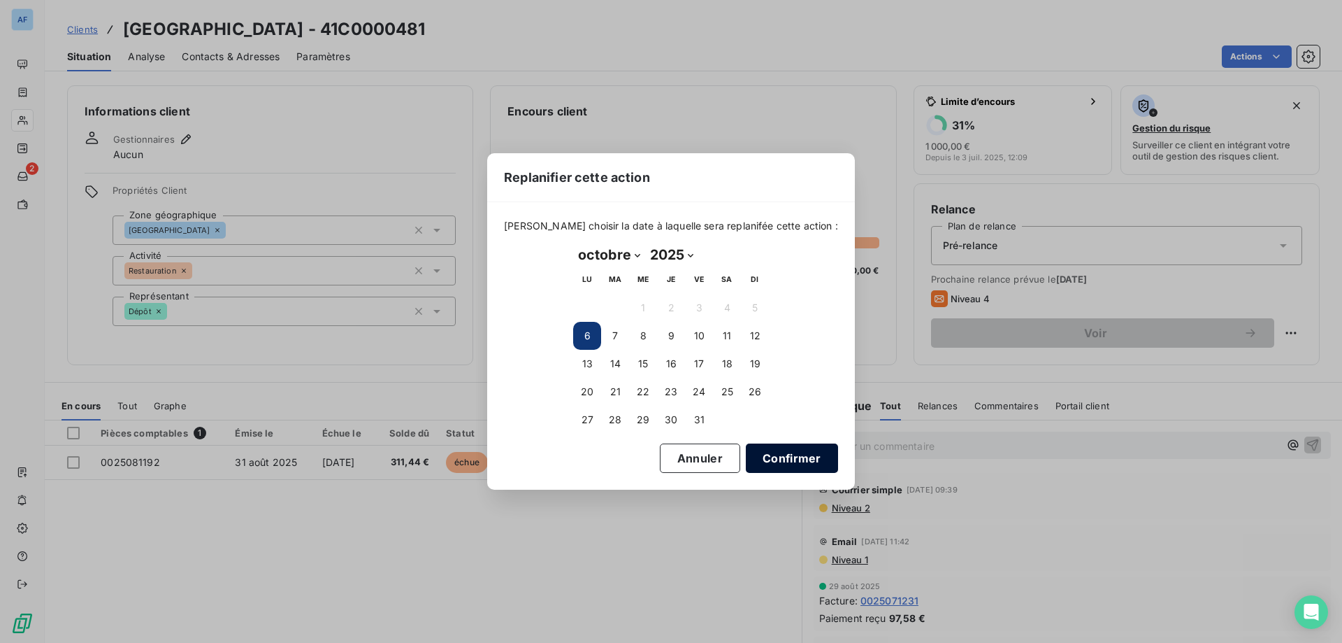
click at [764, 455] on button "Confirmer" at bounding box center [792, 457] width 92 height 29
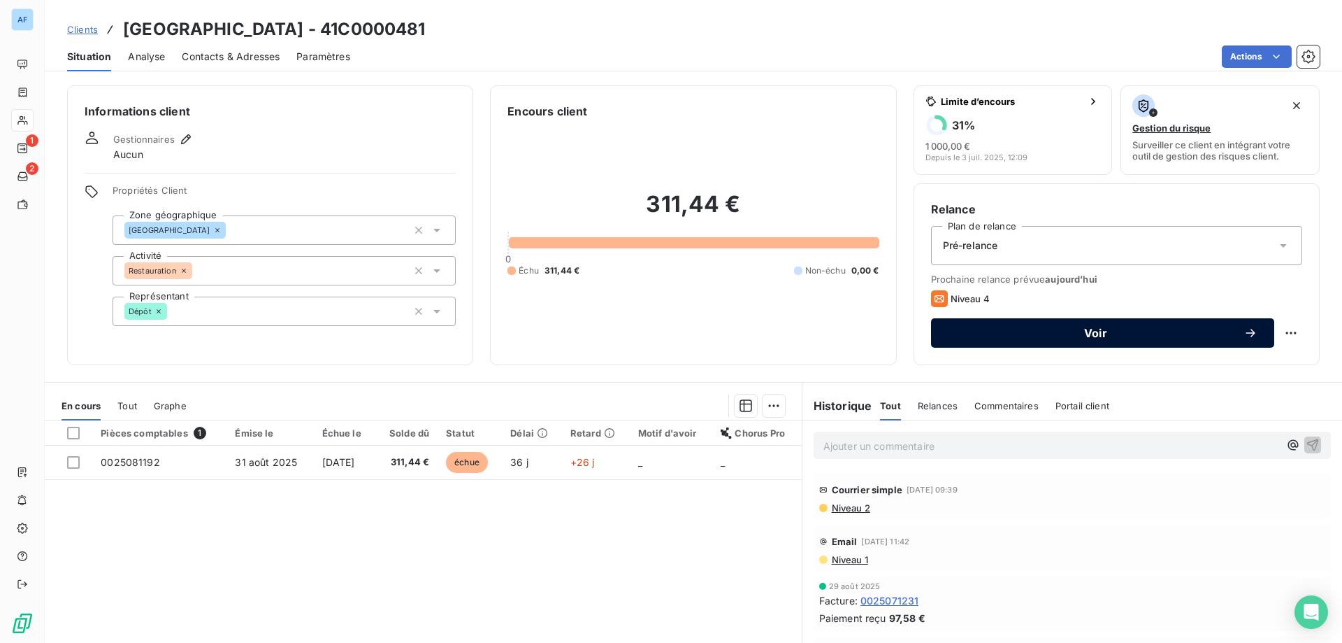
click at [1130, 336] on span "Voir" at bounding box center [1096, 332] width 296 height 11
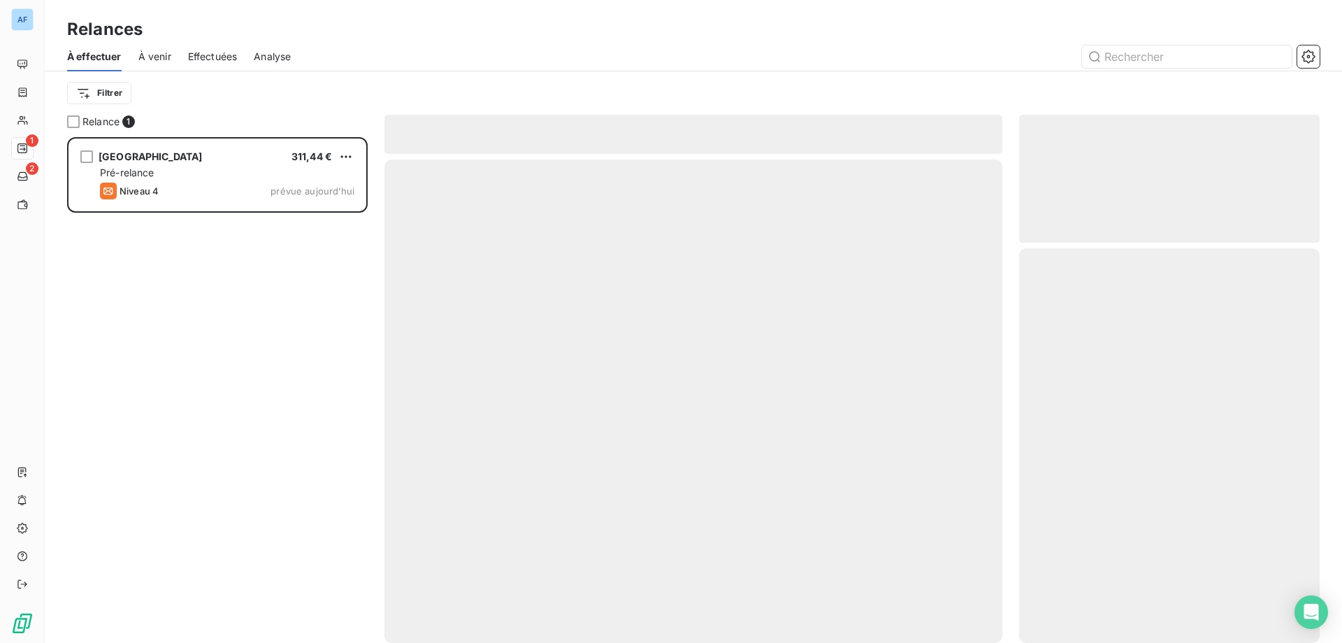
scroll to position [495, 290]
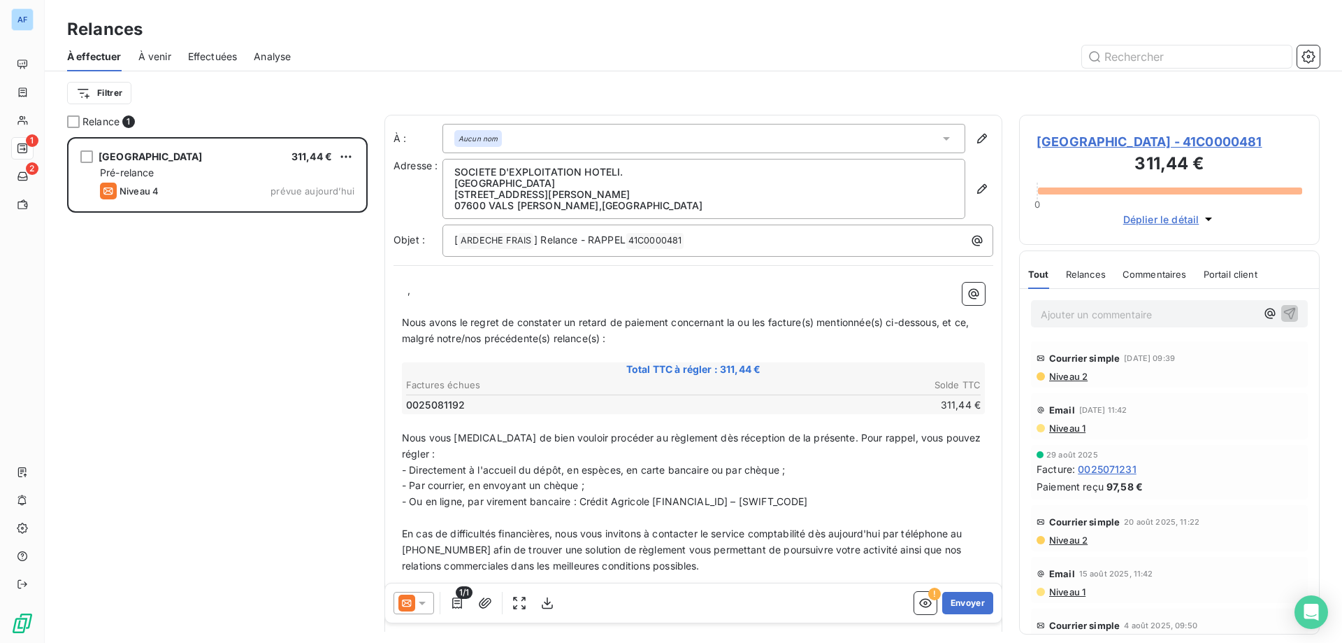
click at [505, 147] on div "Aucun nom" at bounding box center [704, 138] width 523 height 29
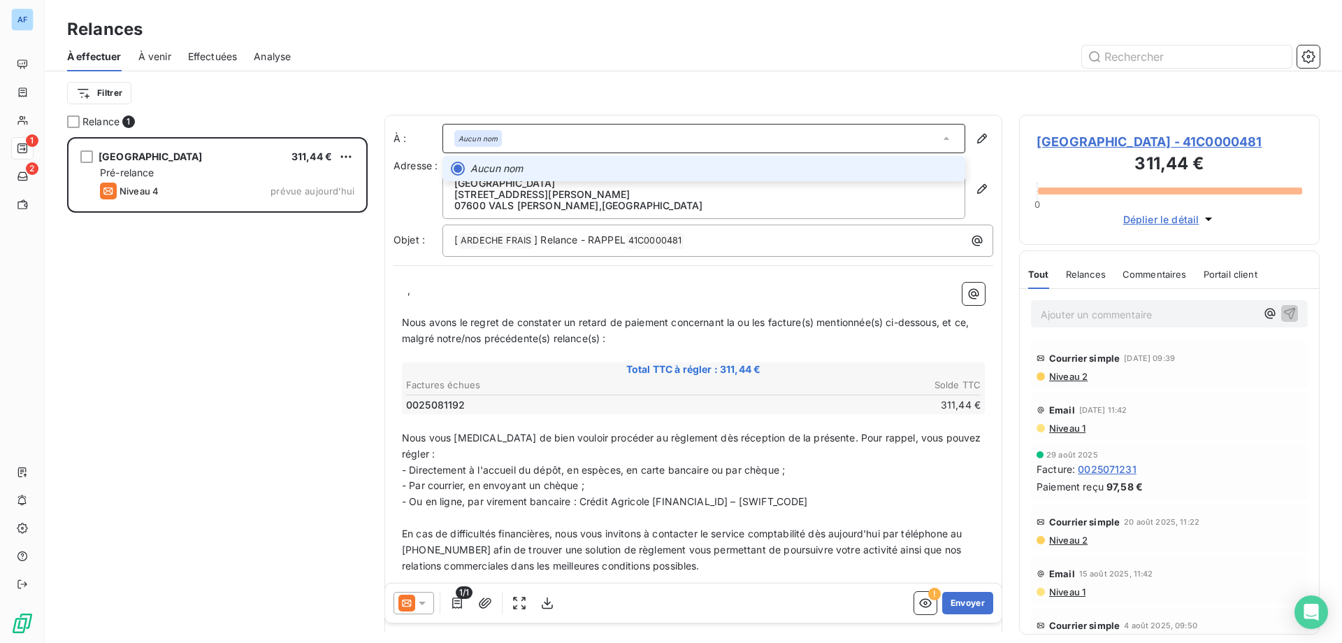
click at [505, 147] on div "Aucun nom" at bounding box center [704, 138] width 523 height 29
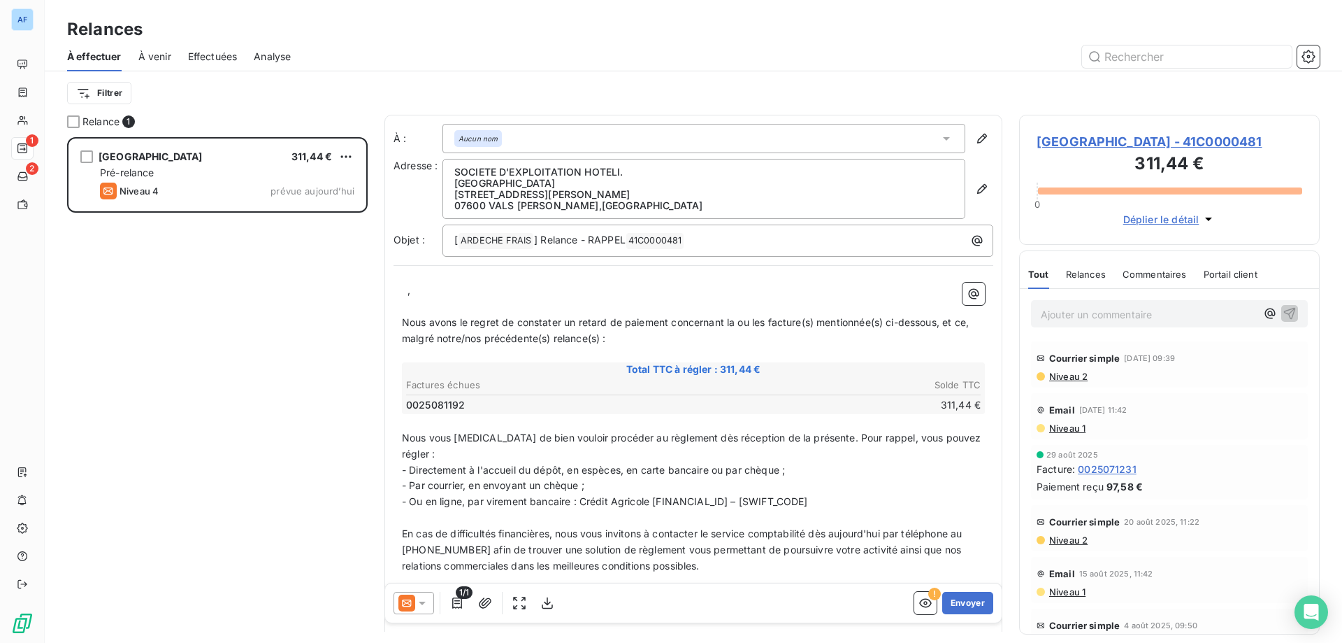
click at [399, 289] on div "﻿ ﻿ , ﻿ Nous avons le regret de constater un retard de paiement concernant la o…" at bounding box center [694, 484] width 600 height 421
click at [401, 289] on div "﻿ ﻿ , ﻿ Nous avons le regret de constater un retard de paiement concernant la o…" at bounding box center [694, 484] width 600 height 421
click at [404, 289] on p "﻿ ﻿ ," at bounding box center [693, 290] width 583 height 16
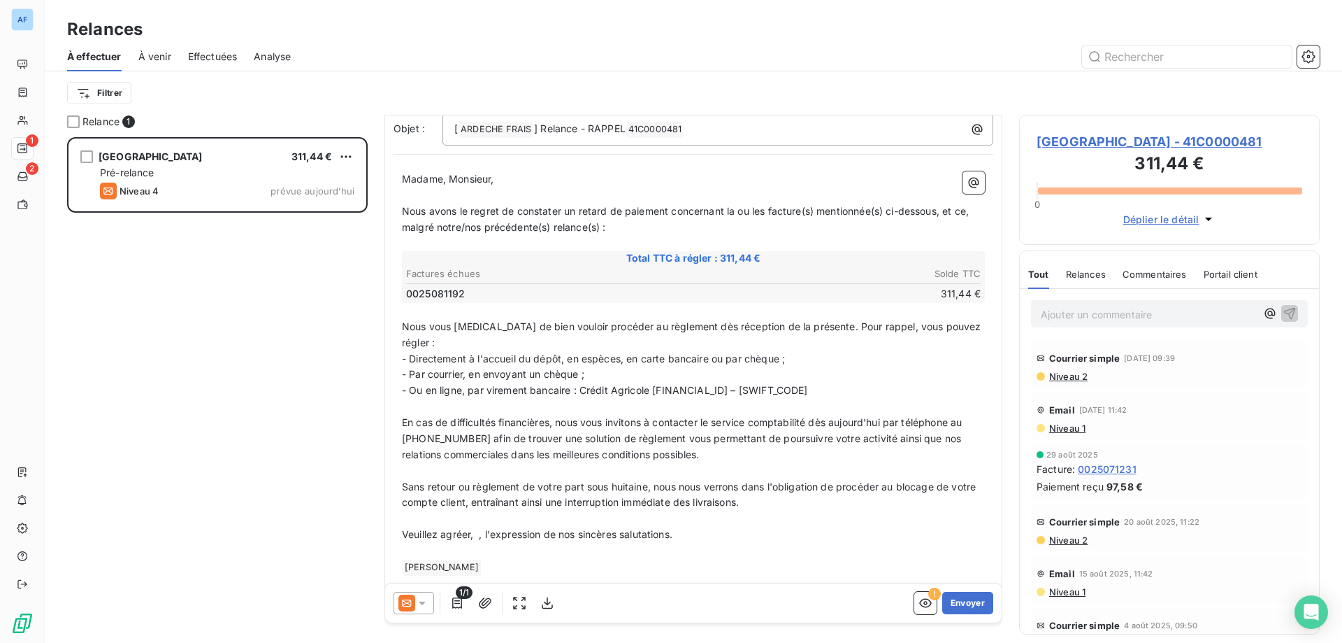
click at [473, 528] on span "Veuillez agréer," at bounding box center [437, 534] width 71 height 12
click at [629, 526] on p "Veuillez agréer, Madame, Monsieur ﻿ , l'expression de nos sincères salutations." at bounding box center [693, 534] width 583 height 16
click at [568, 526] on p "Veuillez agréer, Madame, Monsieur ﻿ , l'expression de nos sincères salutations." at bounding box center [693, 534] width 583 height 16
click at [968, 605] on button "Envoyer" at bounding box center [967, 603] width 51 height 22
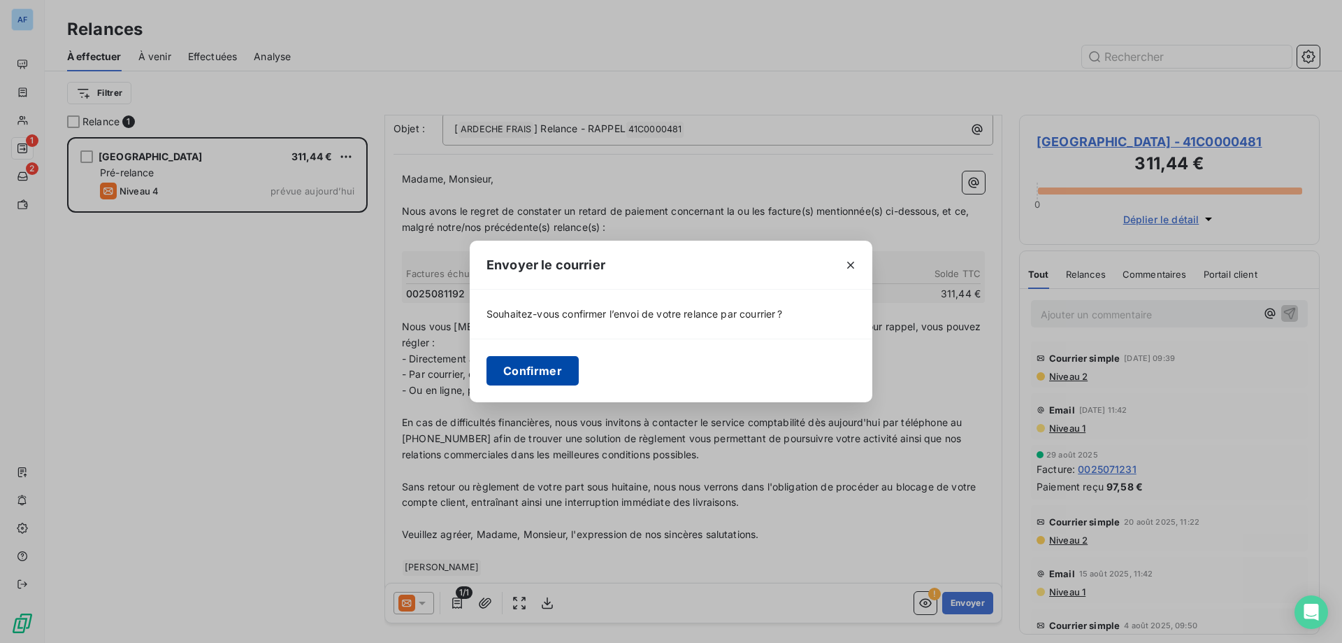
click at [508, 360] on button "Confirmer" at bounding box center [533, 370] width 92 height 29
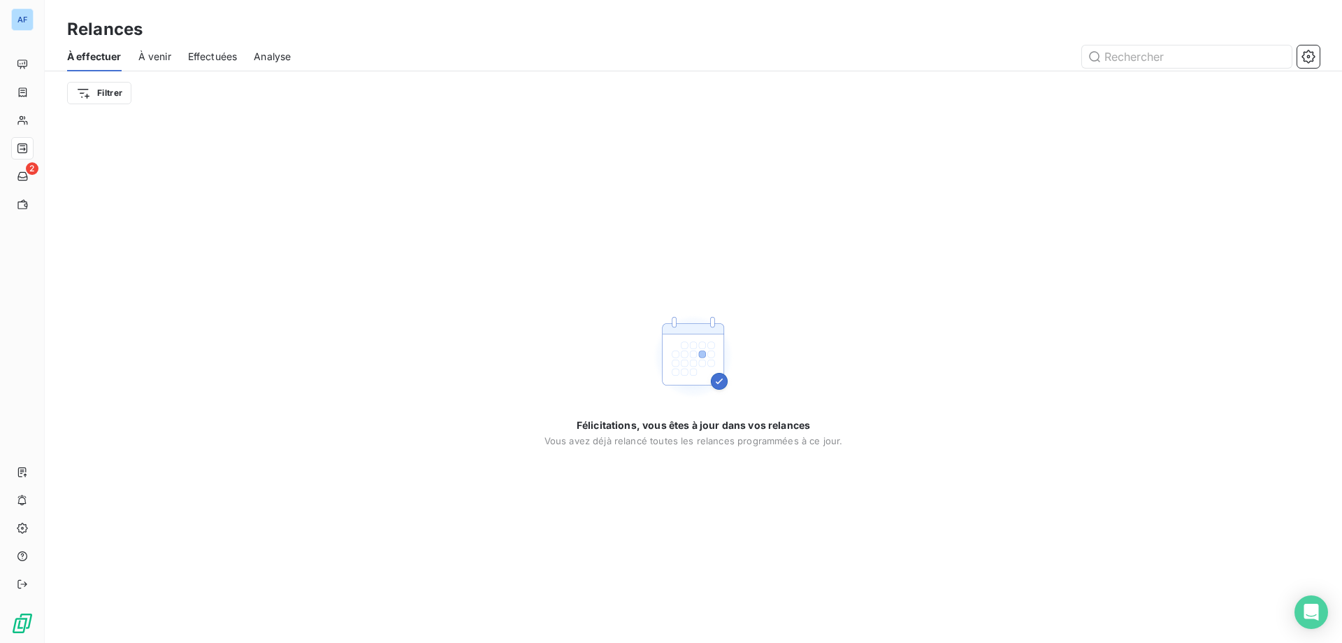
click at [148, 52] on span "À venir" at bounding box center [154, 57] width 33 height 14
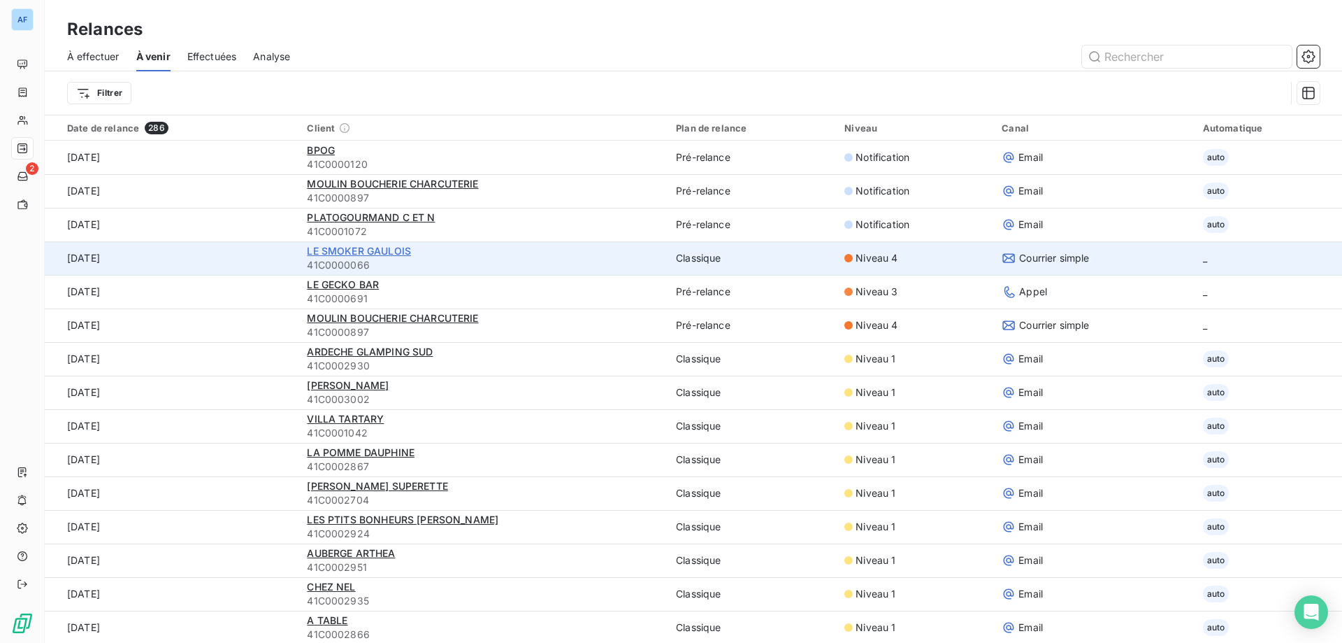
click at [391, 245] on span "LE SMOKER GAULOIS" at bounding box center [359, 251] width 104 height 12
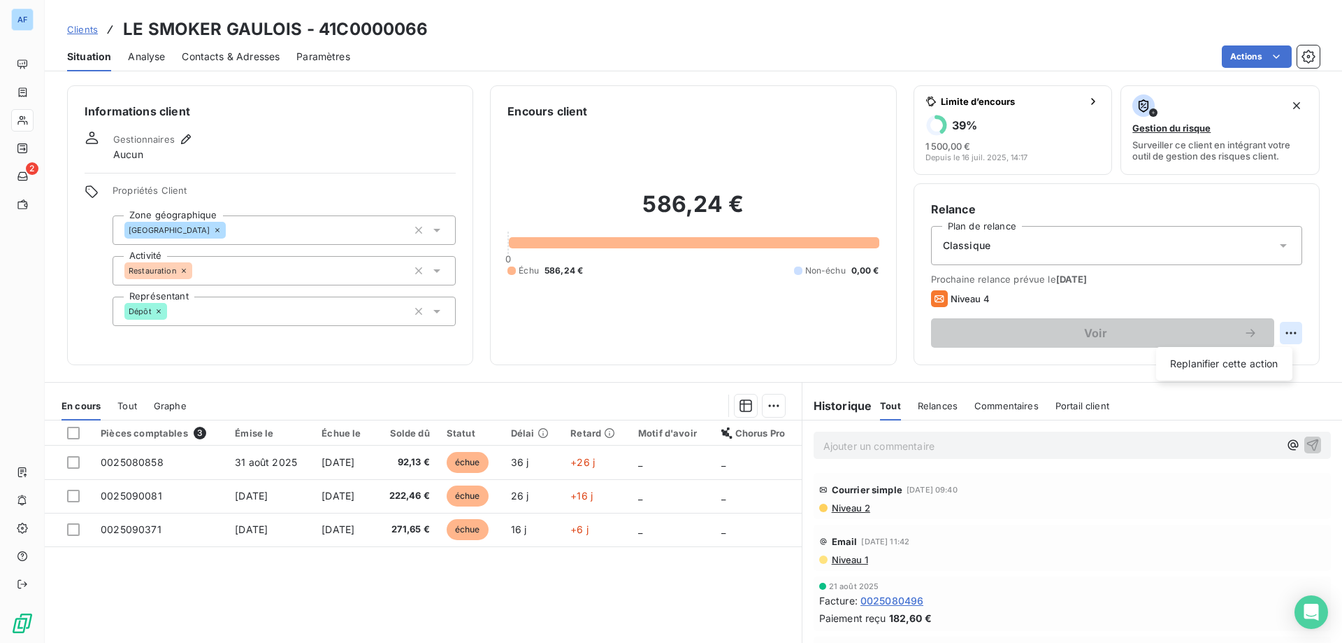
click at [1271, 331] on html "AF 2 Clients LE SMOKER GAULOIS - 41C0000066 Situation Analyse Contacts & Adress…" at bounding box center [671, 321] width 1342 height 643
click at [1143, 559] on html "AF 2 Clients LE SMOKER GAULOIS - 41C0000066 Situation Analyse Contacts & Adress…" at bounding box center [671, 321] width 1342 height 643
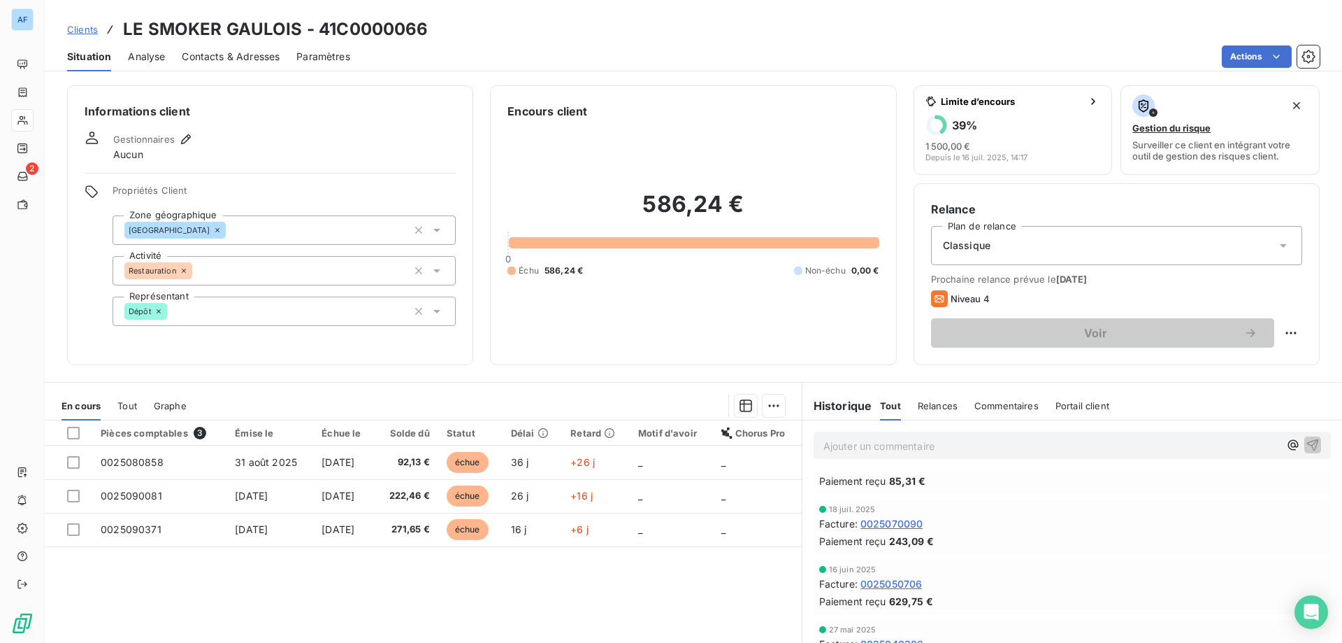
scroll to position [350, 0]
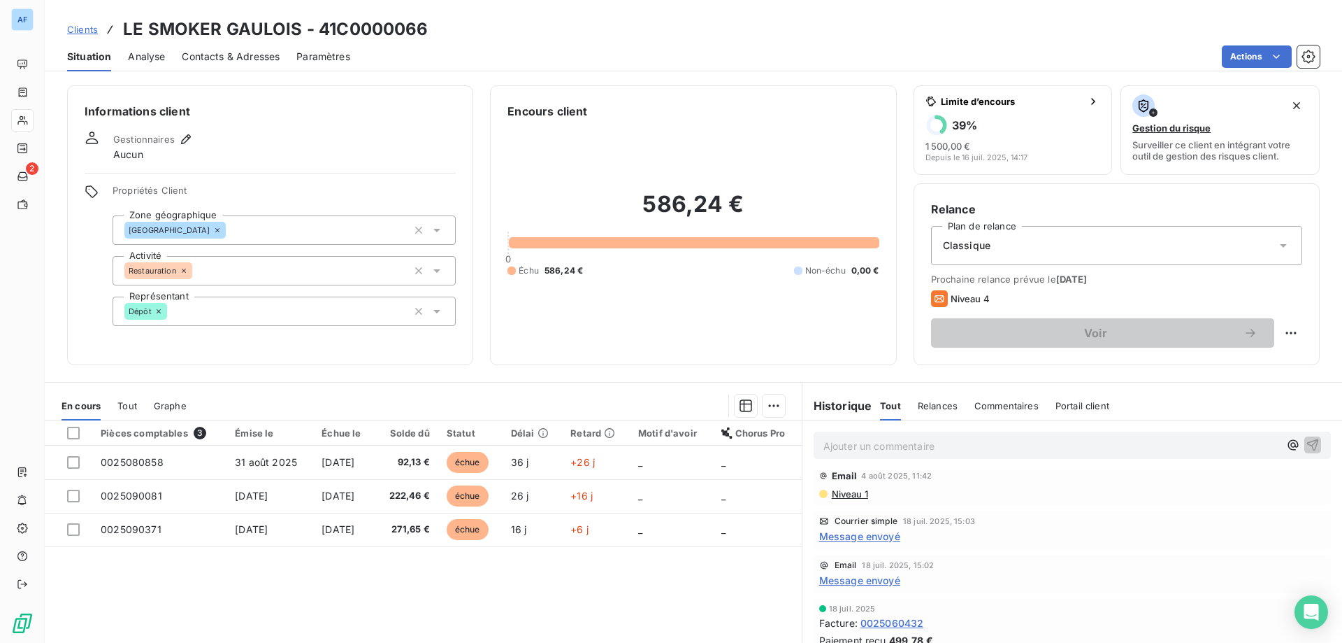
click at [875, 576] on span "Message envoyé" at bounding box center [859, 580] width 81 height 15
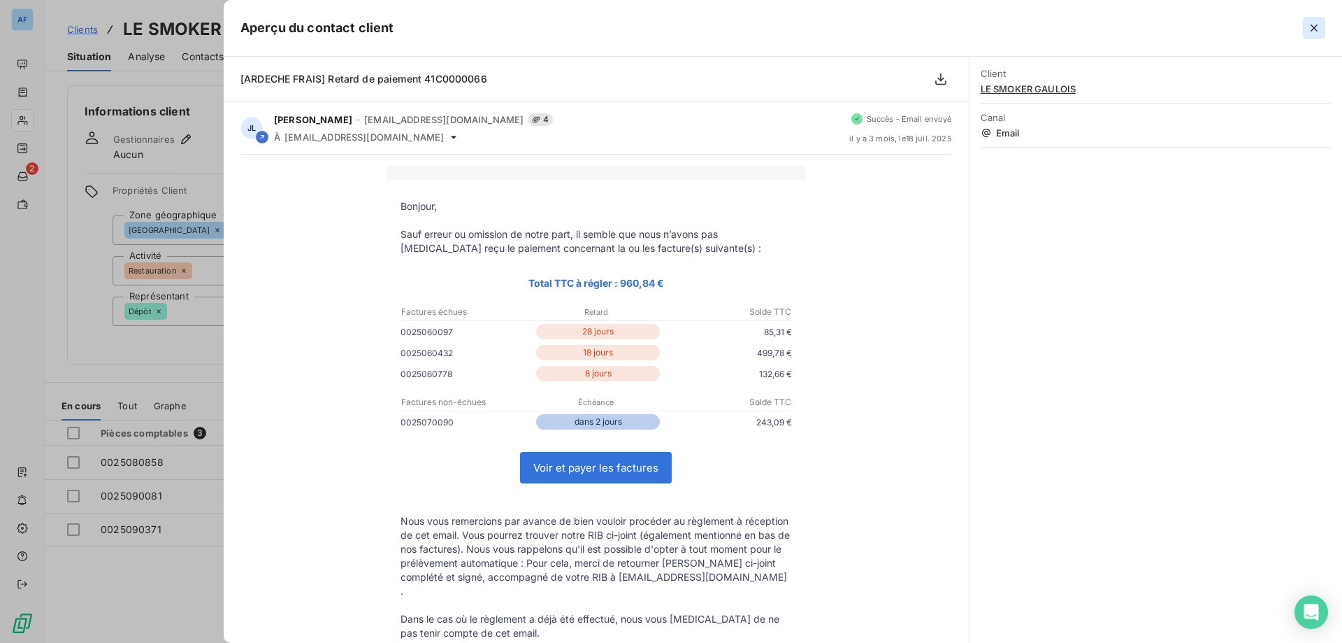
click at [1313, 31] on icon "button" at bounding box center [1314, 28] width 14 height 14
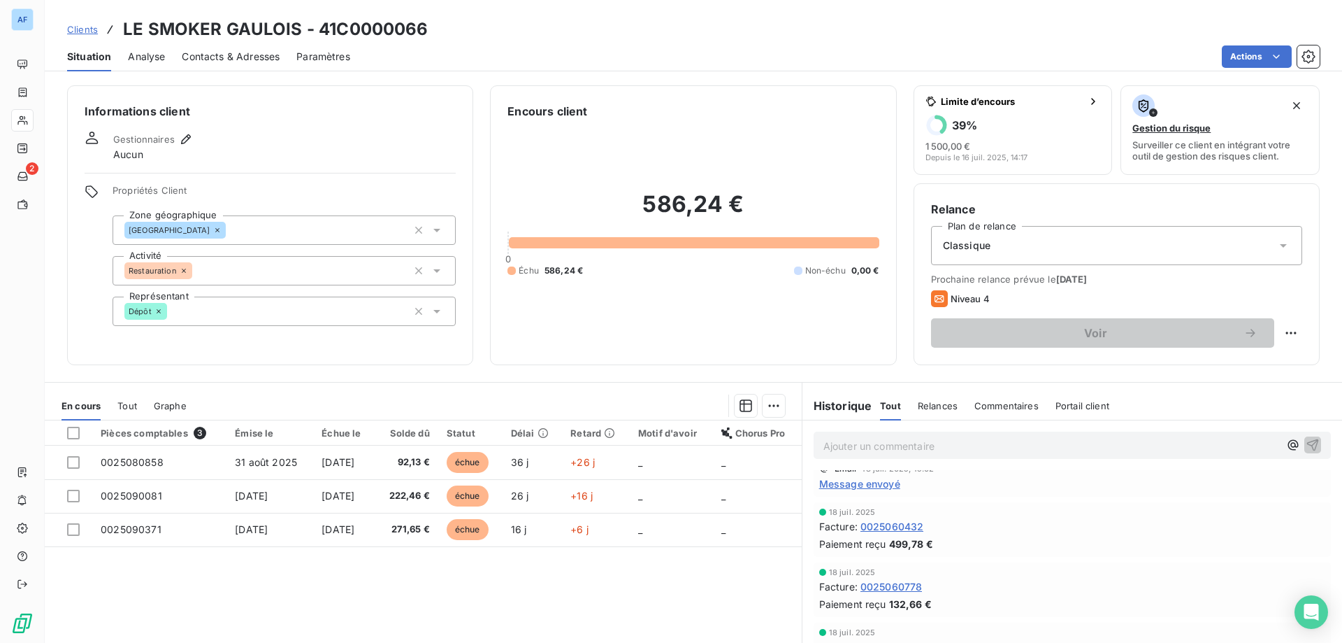
scroll to position [0, 0]
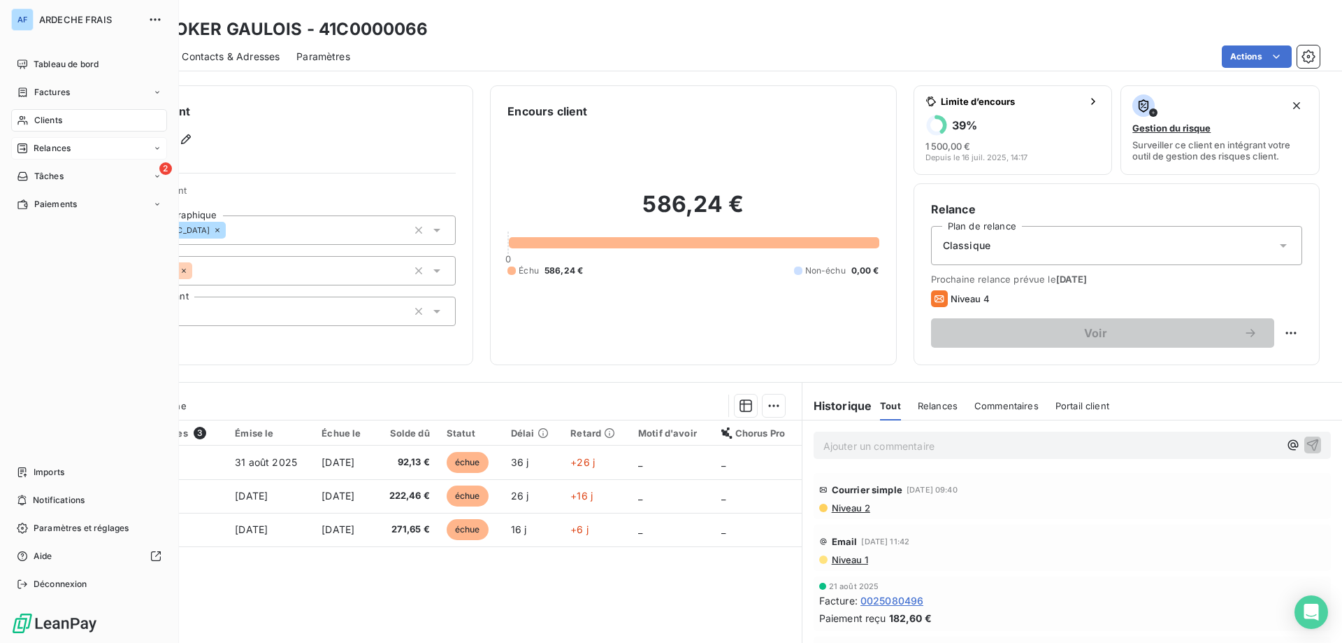
click at [96, 154] on div "Relances" at bounding box center [89, 148] width 156 height 22
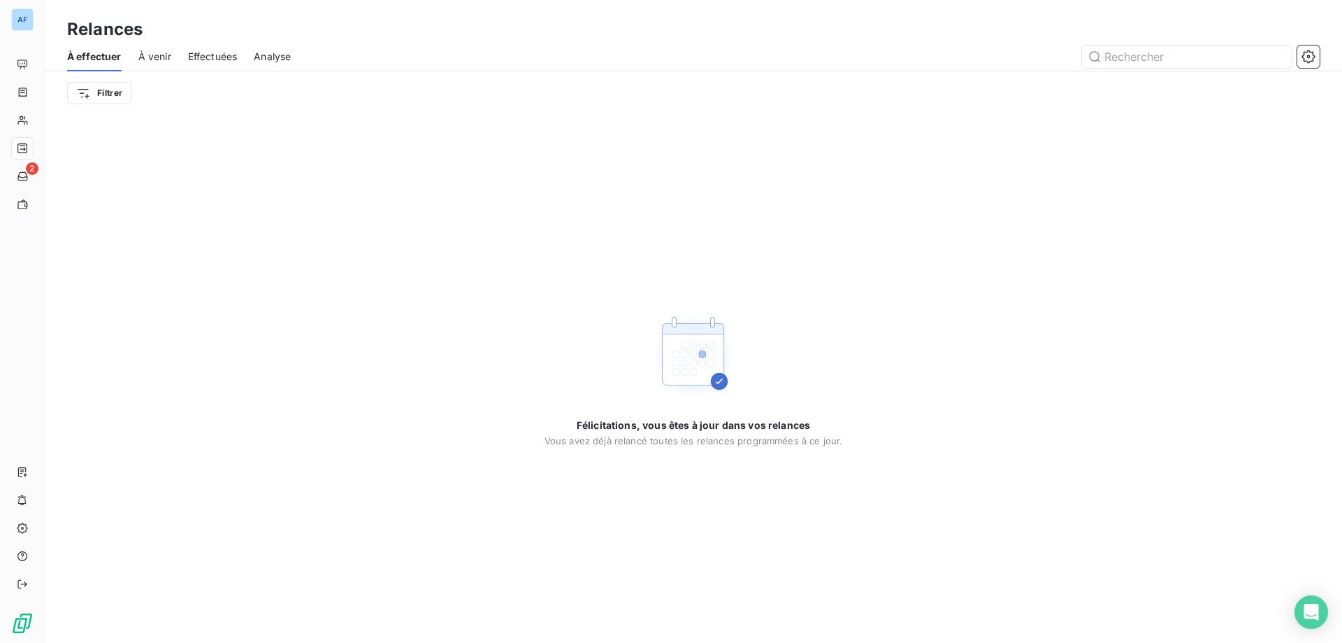
click at [153, 59] on span "À venir" at bounding box center [154, 57] width 33 height 14
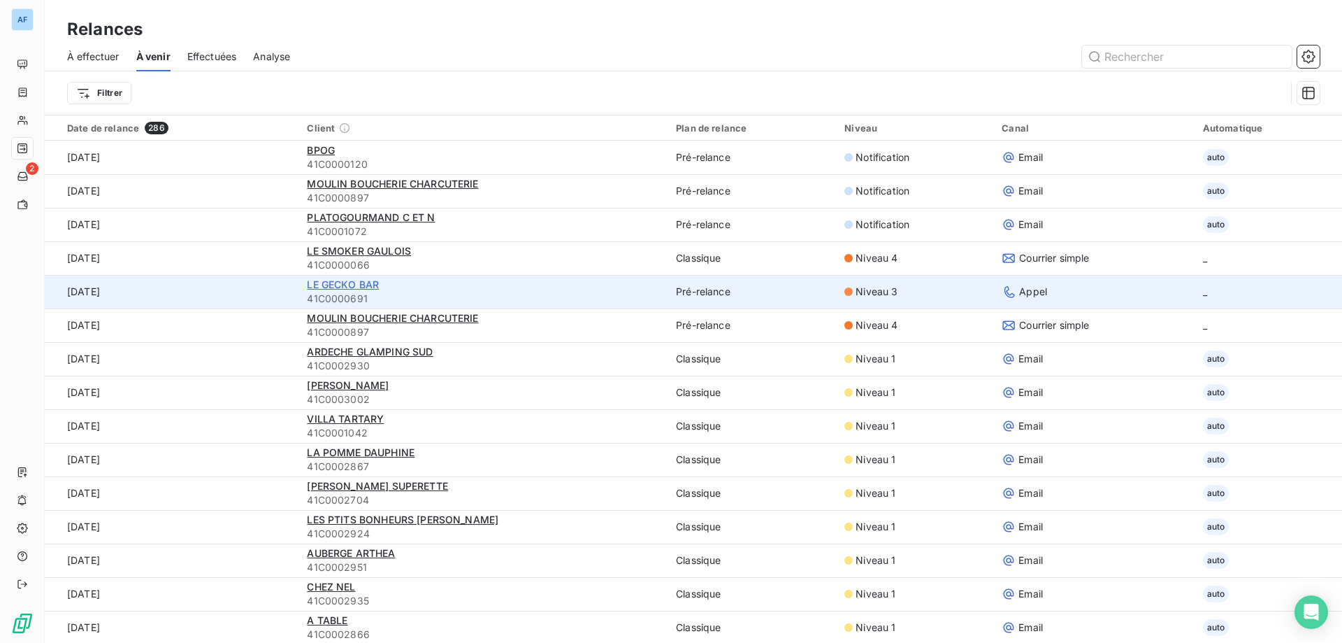
click at [350, 286] on span "LE GECKO BAR" at bounding box center [343, 284] width 72 height 12
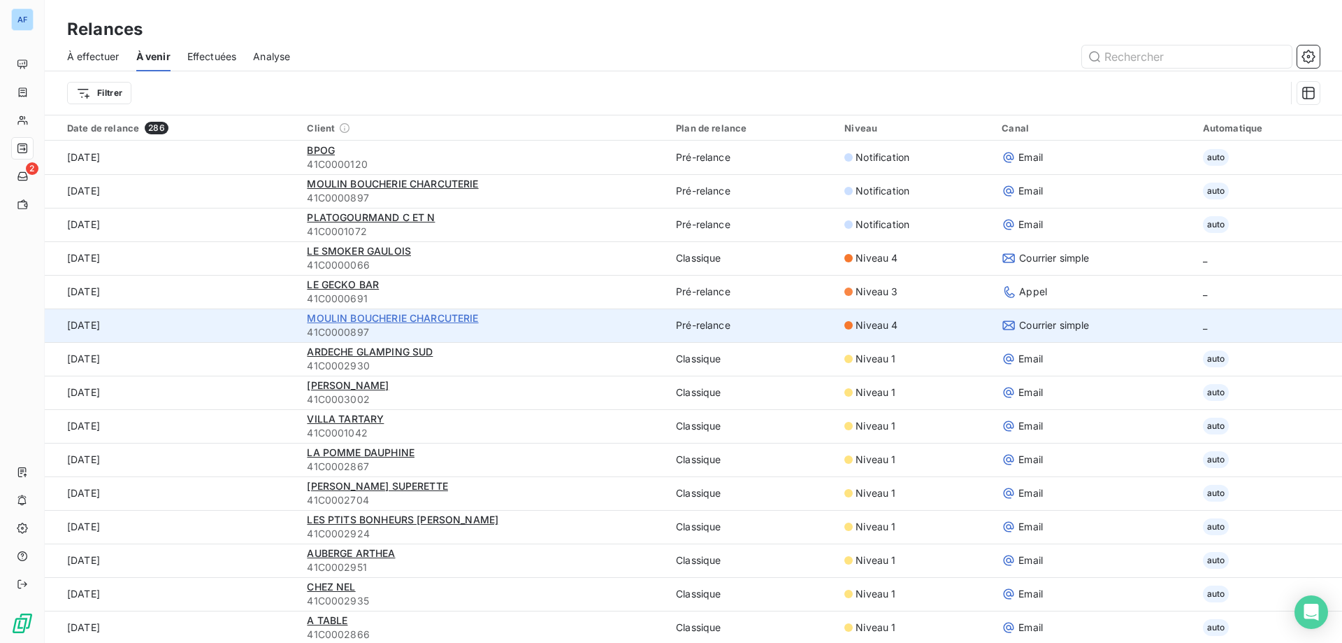
click at [451, 315] on span "MOULIN BOUCHERIE CHARCUTERIE" at bounding box center [392, 318] width 171 height 12
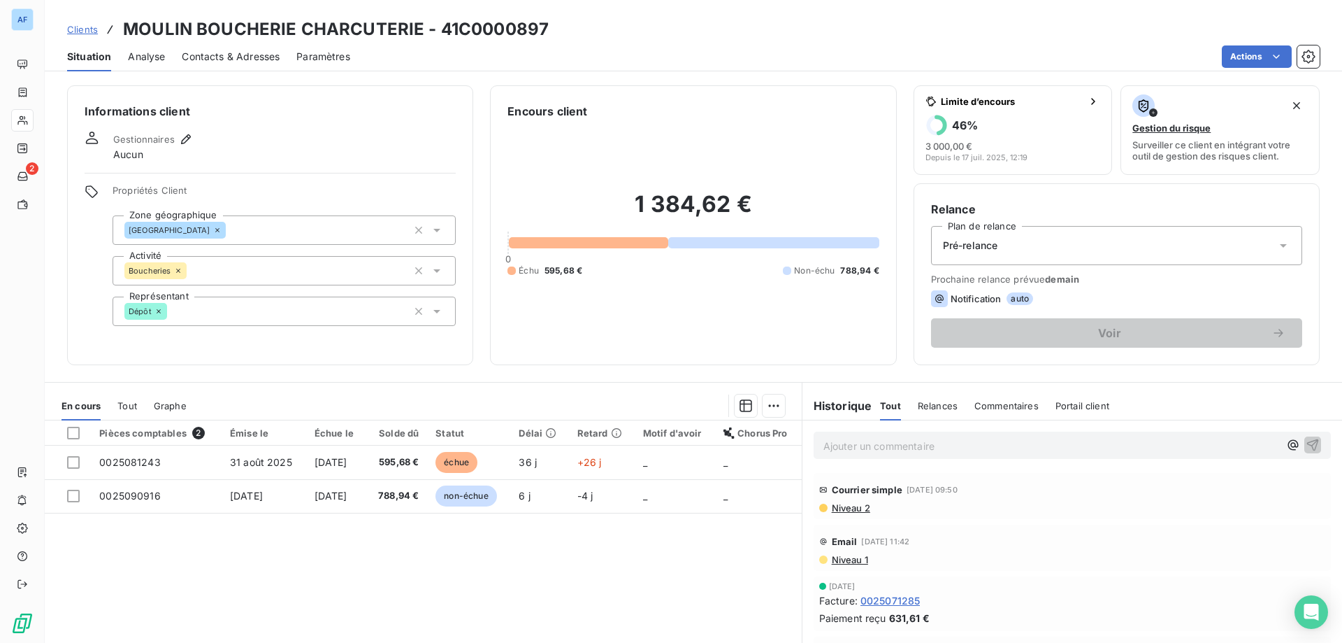
click at [85, 22] on link "Clients" at bounding box center [82, 29] width 31 height 14
